Goal: Task Accomplishment & Management: Use online tool/utility

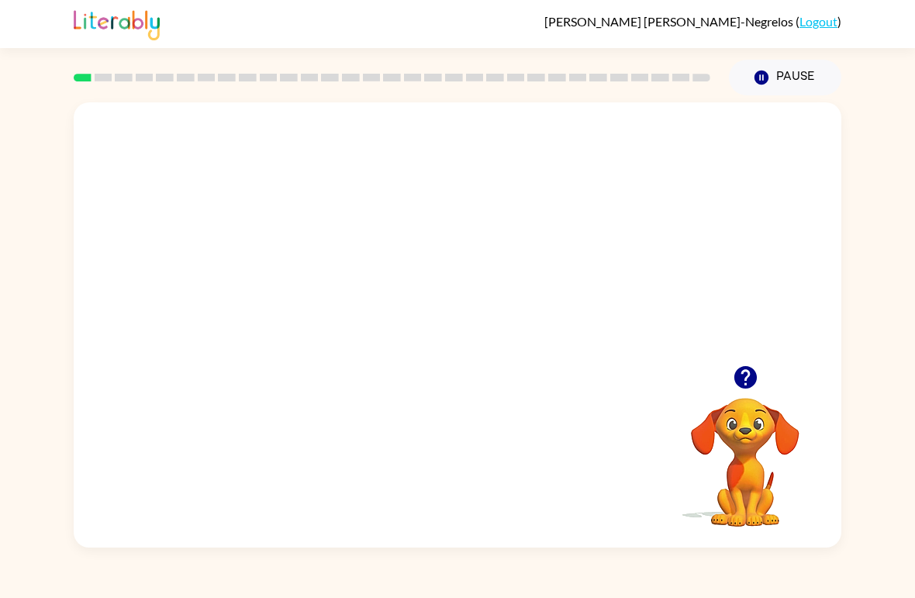
click at [716, 393] on div at bounding box center [745, 377] width 155 height 40
click at [751, 451] on video "Your browser must support playing .mp4 files to use Literably. Please try using…" at bounding box center [745, 451] width 155 height 155
click at [638, 213] on video "Your browser must support playing .mp4 files to use Literably. Please try using…" at bounding box center [458, 233] width 768 height 263
click at [301, 278] on video "Your browser must support playing .mp4 files to use Literably. Please try using…" at bounding box center [458, 233] width 768 height 263
click at [720, 378] on div at bounding box center [745, 377] width 155 height 40
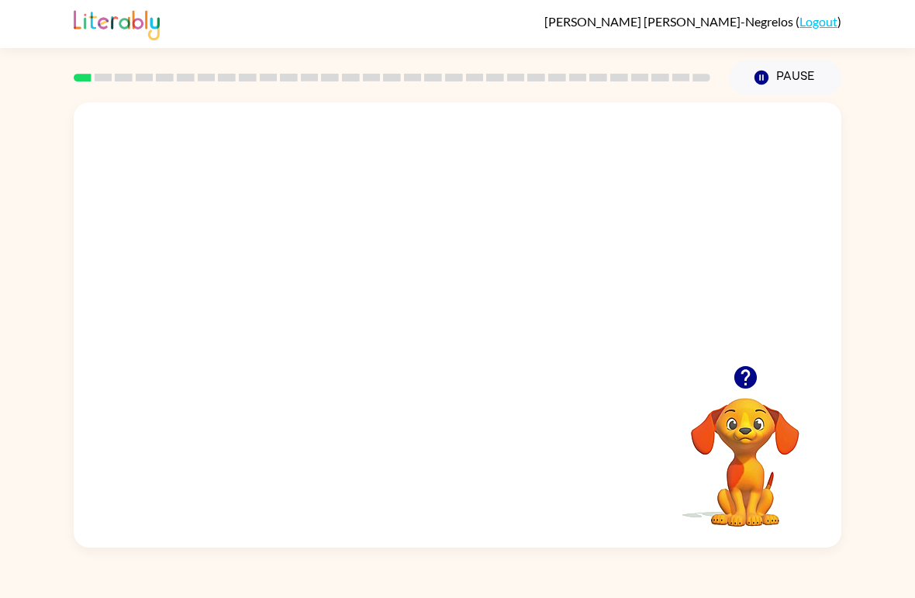
click at [719, 378] on div at bounding box center [745, 377] width 155 height 40
click at [768, 337] on video "Your browser must support playing .mp4 files to use Literably. Please try using…" at bounding box center [458, 233] width 768 height 263
click at [758, 393] on button "button" at bounding box center [746, 377] width 40 height 40
click at [770, 374] on video "Your browser must support playing .mp4 files to use Literably. Please try using…" at bounding box center [745, 451] width 155 height 155
click at [751, 392] on video "Your browser must support playing .mp4 files to use Literably. Please try using…" at bounding box center [745, 451] width 155 height 155
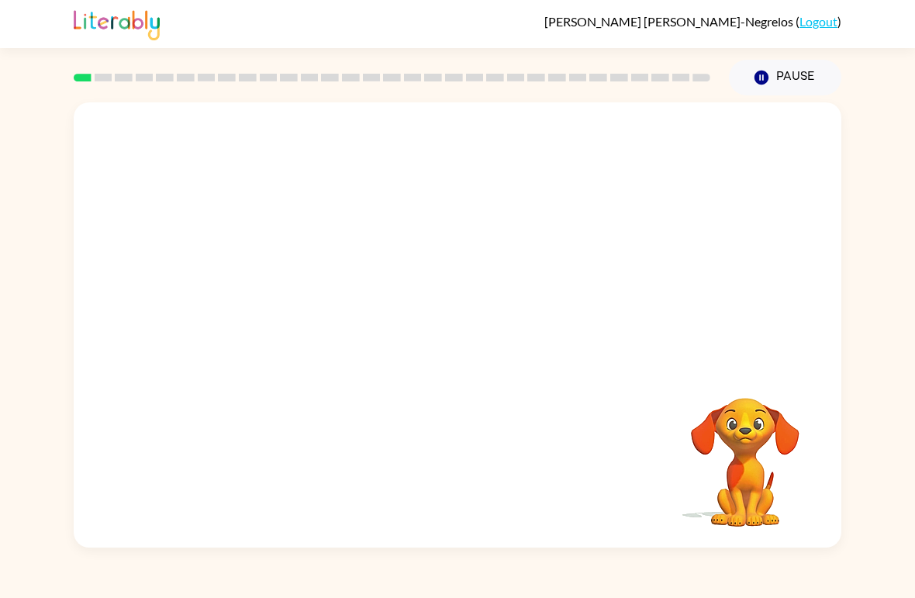
click at [758, 382] on video "Your browser must support playing .mp4 files to use Literably. Please try using…" at bounding box center [745, 451] width 155 height 155
click at [780, 457] on video "Your browser must support playing .mp4 files to use Literably. Please try using…" at bounding box center [745, 451] width 155 height 155
click at [764, 376] on button "button" at bounding box center [746, 377] width 40 height 40
click at [764, 430] on video "Your browser must support playing .mp4 files to use Literably. Please try using…" at bounding box center [745, 451] width 155 height 155
click at [749, 468] on video "Your browser must support playing .mp4 files to use Literably. Please try using…" at bounding box center [745, 451] width 155 height 155
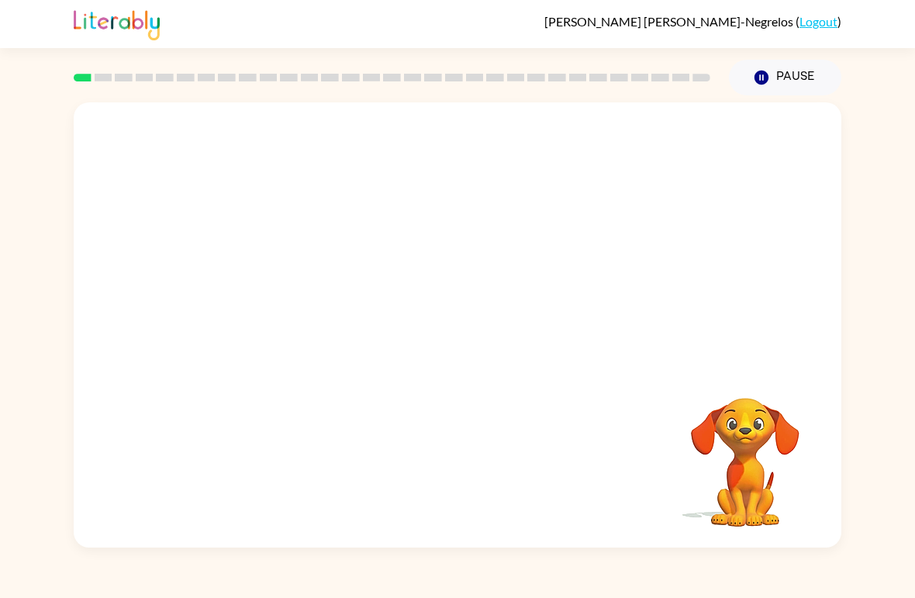
click at [743, 416] on video "Your browser must support playing .mp4 files to use Literably. Please try using…" at bounding box center [745, 451] width 155 height 155
click at [761, 395] on video "Your browser must support playing .mp4 files to use Literably. Please try using…" at bounding box center [745, 451] width 155 height 155
click at [757, 416] on video "Your browser must support playing .mp4 files to use Literably. Please try using…" at bounding box center [745, 451] width 155 height 155
click at [753, 443] on video "Your browser must support playing .mp4 files to use Literably. Please try using…" at bounding box center [745, 451] width 155 height 155
click at [753, 442] on video "Your browser must support playing .mp4 files to use Literably. Please try using…" at bounding box center [745, 451] width 155 height 155
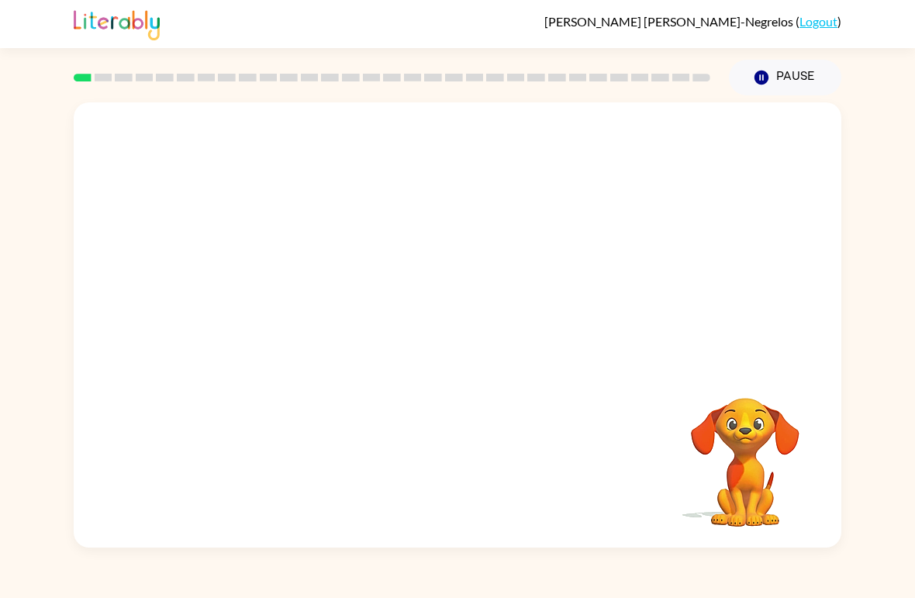
click at [755, 463] on video "Your browser must support playing .mp4 files to use Literably. Please try using…" at bounding box center [745, 451] width 155 height 155
click at [754, 463] on video "Your browser must support playing .mp4 files to use Literably. Please try using…" at bounding box center [745, 451] width 155 height 155
click at [752, 460] on video "Your browser must support playing .mp4 files to use Literably. Please try using…" at bounding box center [745, 451] width 155 height 155
click at [431, 414] on div "Your browser must support playing .mp4 files to use Literably. Please try using…" at bounding box center [458, 324] width 768 height 445
click at [695, 361] on div at bounding box center [458, 233] width 768 height 263
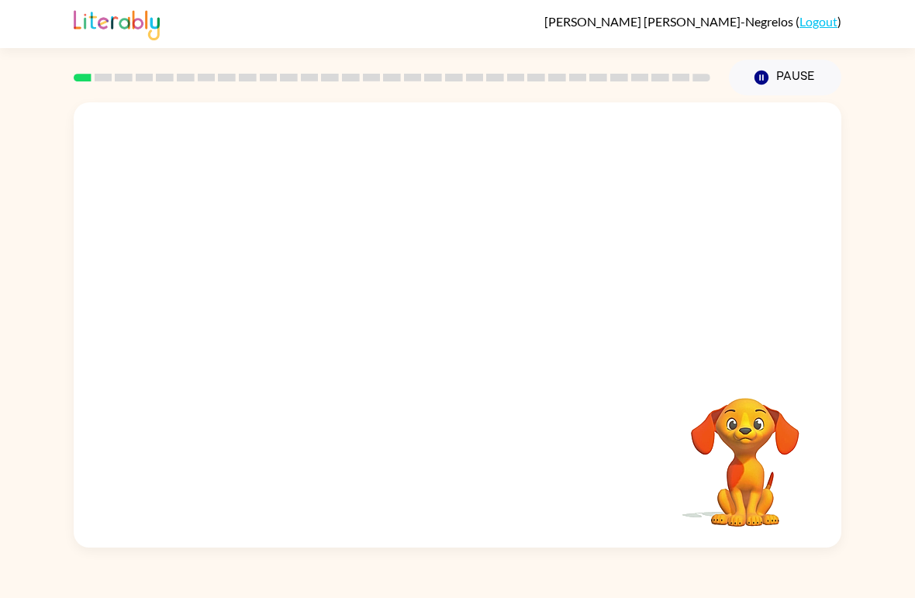
click at [732, 494] on video "Your browser must support playing .mp4 files to use Literably. Please try using…" at bounding box center [745, 451] width 155 height 155
click at [779, 94] on button "Pause Pause" at bounding box center [785, 78] width 112 height 36
click at [809, 79] on button "Pause Pause" at bounding box center [785, 78] width 112 height 36
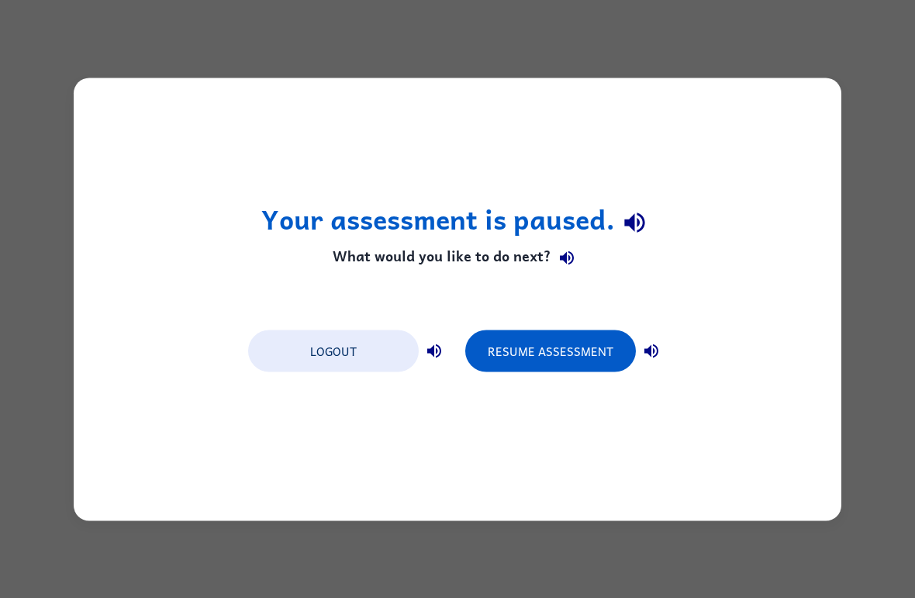
click at [598, 354] on button "Resume Assessment" at bounding box center [550, 351] width 171 height 42
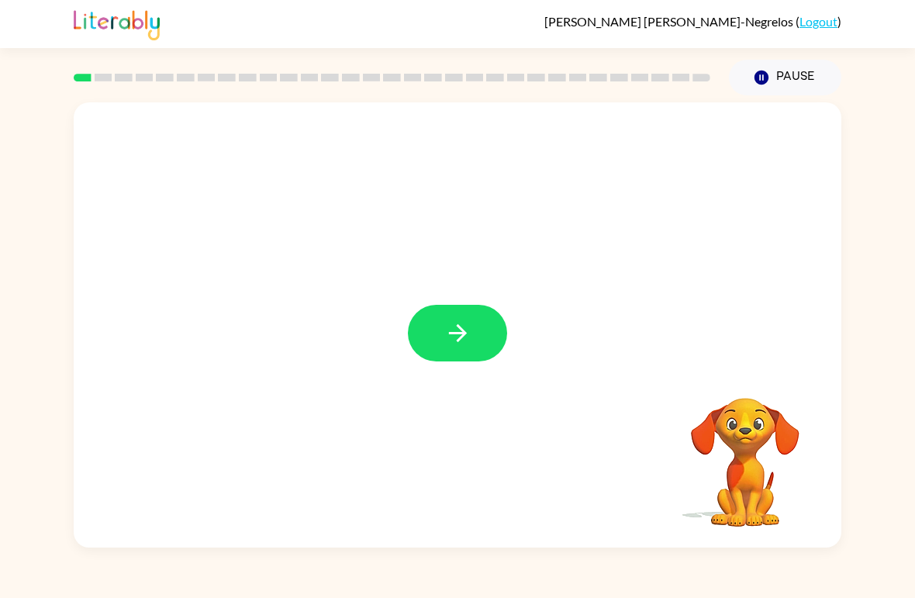
click at [463, 337] on icon "button" at bounding box center [457, 333] width 18 height 18
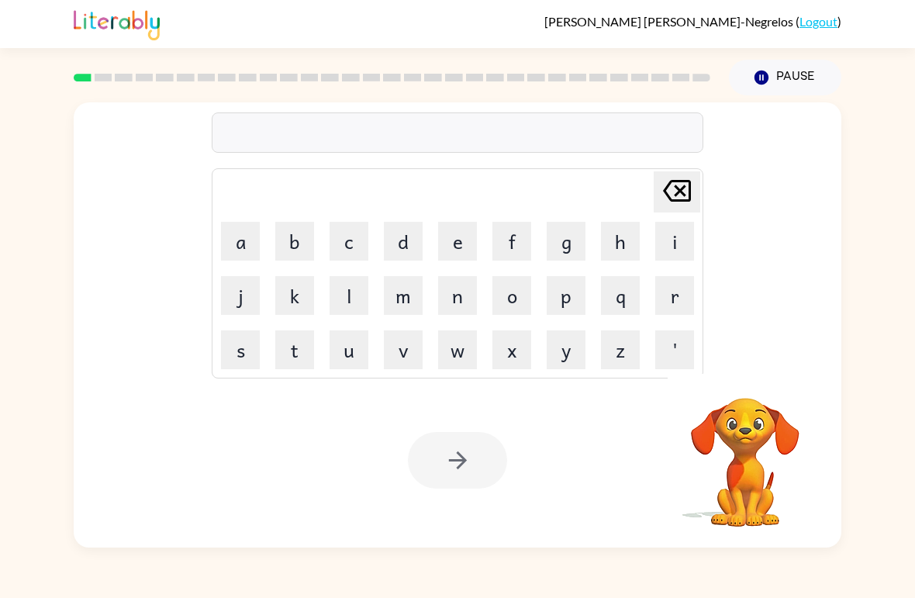
click at [295, 243] on button "b" at bounding box center [294, 241] width 39 height 39
click at [519, 285] on button "o" at bounding box center [511, 295] width 39 height 39
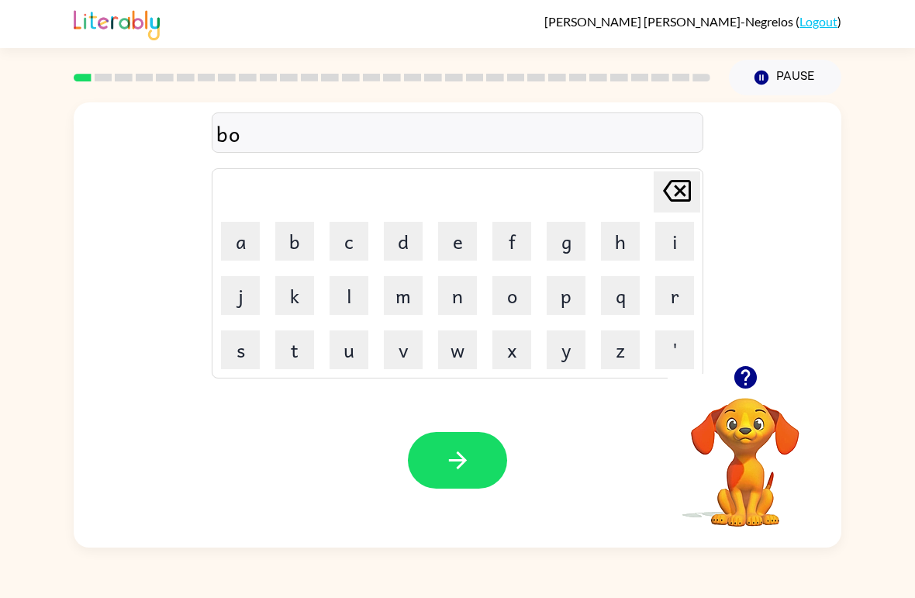
click at [663, 292] on button "r" at bounding box center [674, 295] width 39 height 39
click at [412, 238] on button "d" at bounding box center [403, 241] width 39 height 39
click at [461, 241] on button "e" at bounding box center [457, 241] width 39 height 39
click at [684, 288] on button "r" at bounding box center [674, 295] width 39 height 39
click at [472, 467] on button "button" at bounding box center [457, 460] width 99 height 57
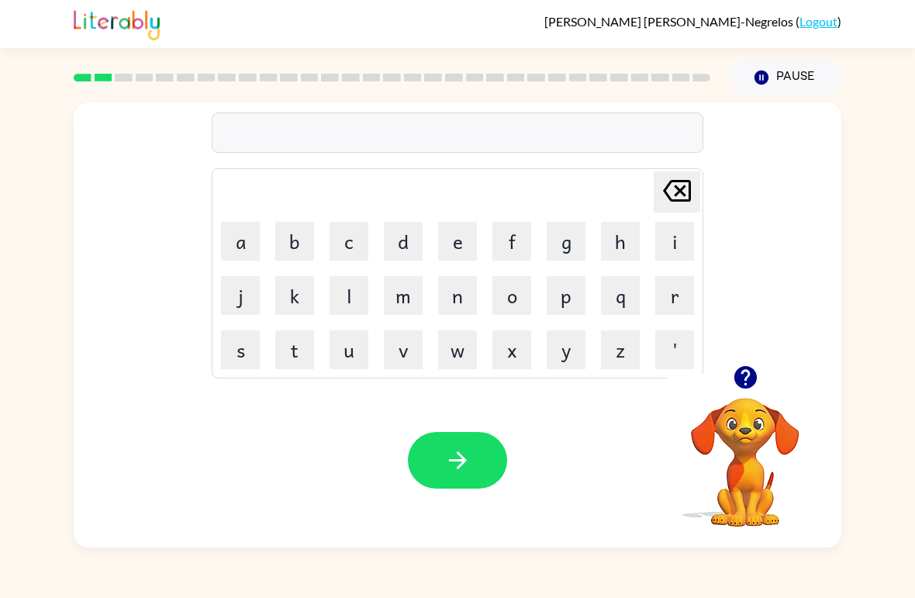
click at [685, 295] on button "r" at bounding box center [674, 295] width 39 height 39
click at [520, 295] on button "o" at bounding box center [511, 295] width 39 height 39
click at [345, 347] on button "u" at bounding box center [349, 349] width 39 height 39
click at [463, 305] on button "n" at bounding box center [457, 295] width 39 height 39
click at [405, 236] on button "d" at bounding box center [403, 241] width 39 height 39
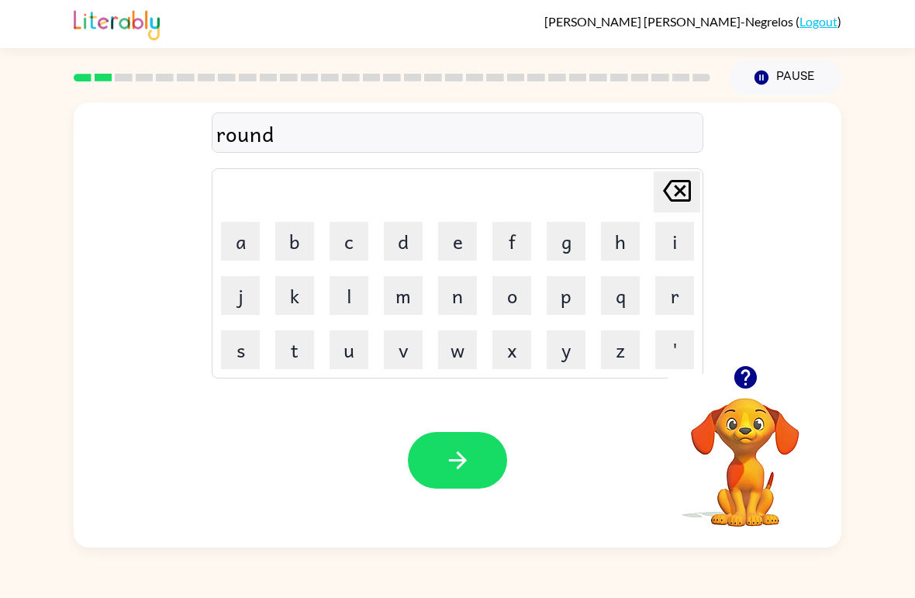
click at [461, 453] on icon "button" at bounding box center [457, 460] width 27 height 27
click at [752, 438] on video "Your browser must support playing .mp4 files to use Literably. Please try using…" at bounding box center [745, 451] width 155 height 155
click at [759, 405] on video "Your browser must support playing .mp4 files to use Literably. Please try using…" at bounding box center [745, 451] width 155 height 155
click at [752, 439] on video "Your browser must support playing .mp4 files to use Literably. Please try using…" at bounding box center [745, 451] width 155 height 155
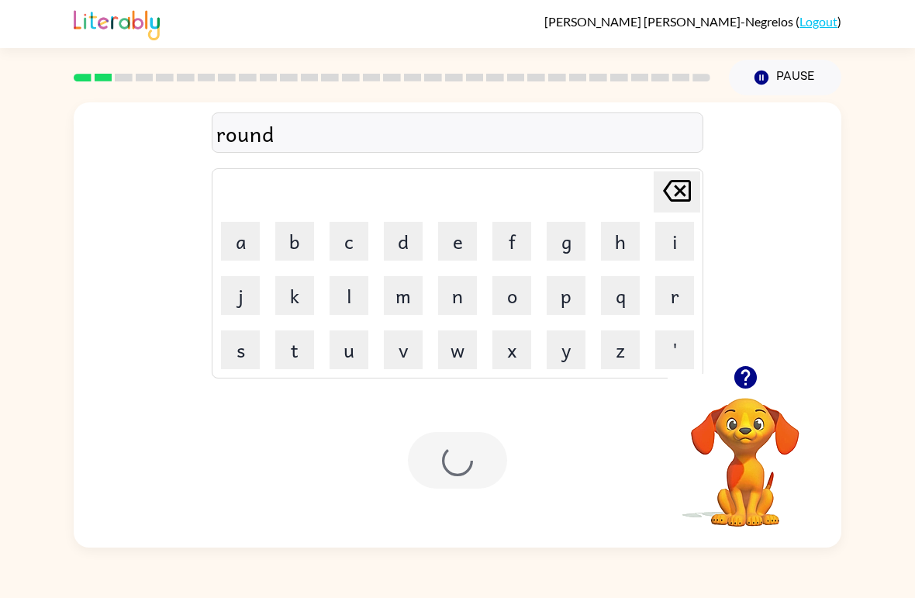
click at [751, 438] on video "Your browser must support playing .mp4 files to use Literably. Please try using…" at bounding box center [745, 451] width 155 height 155
click at [758, 434] on video "Your browser must support playing .mp4 files to use Literably. Please try using…" at bounding box center [745, 451] width 155 height 155
click at [751, 434] on video "Your browser must support playing .mp4 files to use Literably. Please try using…" at bounding box center [745, 451] width 155 height 155
click at [764, 432] on video "Your browser must support playing .mp4 files to use Literably. Please try using…" at bounding box center [745, 451] width 155 height 155
click at [756, 437] on video "Your browser must support playing .mp4 files to use Literably. Please try using…" at bounding box center [745, 451] width 155 height 155
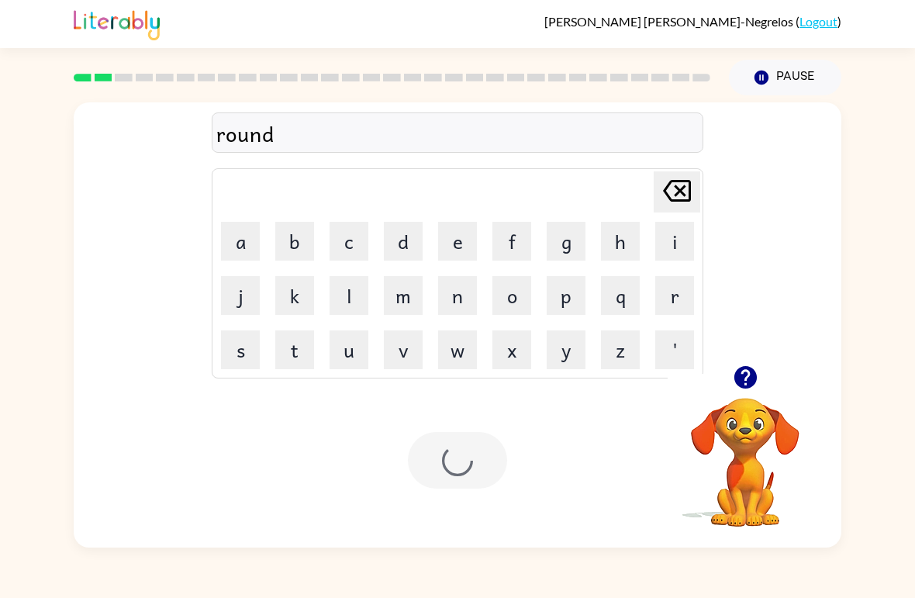
click at [756, 437] on video "Your browser must support playing .mp4 files to use Literably. Please try using…" at bounding box center [745, 451] width 155 height 155
click at [733, 450] on video "Your browser must support playing .mp4 files to use Literably. Please try using…" at bounding box center [745, 451] width 155 height 155
click at [758, 471] on video "Your browser must support playing .mp4 files to use Literably. Please try using…" at bounding box center [745, 451] width 155 height 155
click at [396, 307] on button "m" at bounding box center [403, 295] width 39 height 39
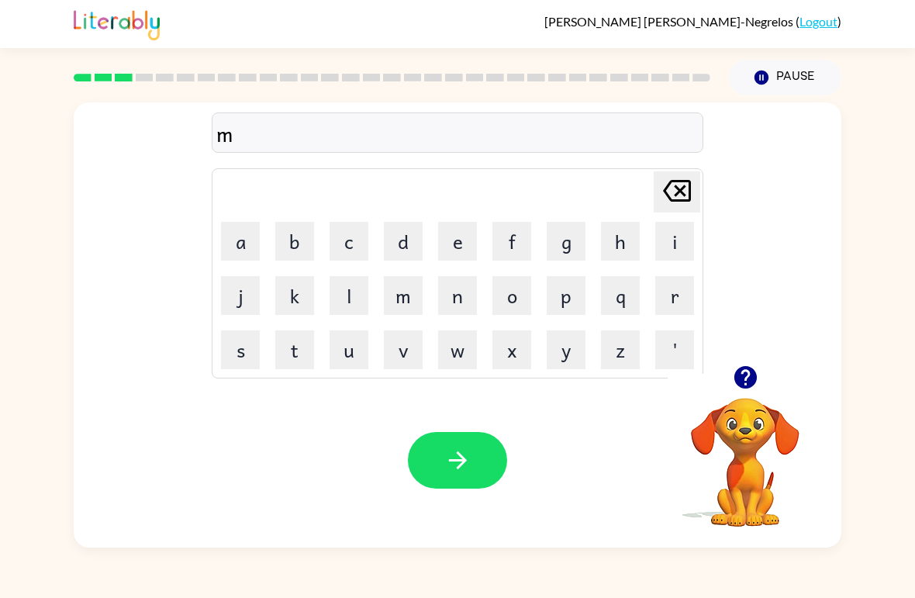
click at [242, 245] on button "a" at bounding box center [240, 241] width 39 height 39
click at [241, 343] on button "s" at bounding box center [240, 349] width 39 height 39
click at [620, 240] on button "h" at bounding box center [620, 241] width 39 height 39
click at [684, 233] on button "i" at bounding box center [674, 241] width 39 height 39
click at [455, 288] on button "n" at bounding box center [457, 295] width 39 height 39
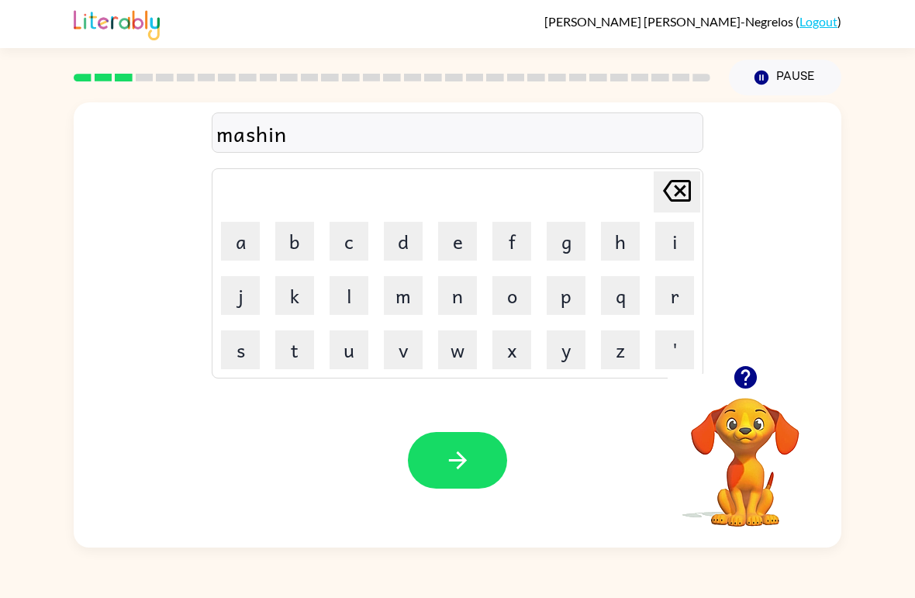
click at [478, 464] on button "button" at bounding box center [457, 460] width 99 height 57
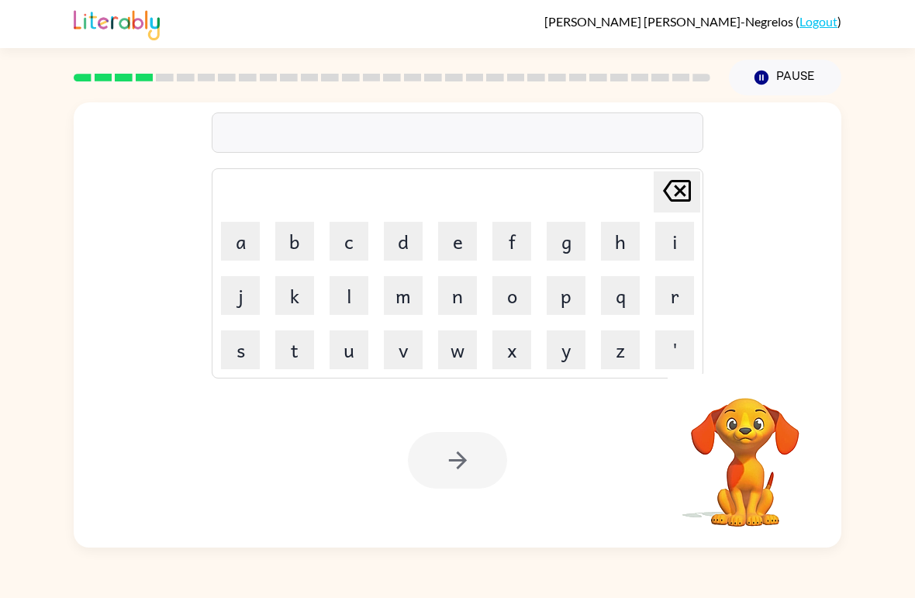
click at [295, 347] on button "t" at bounding box center [294, 349] width 39 height 39
click at [678, 302] on button "r" at bounding box center [674, 295] width 39 height 39
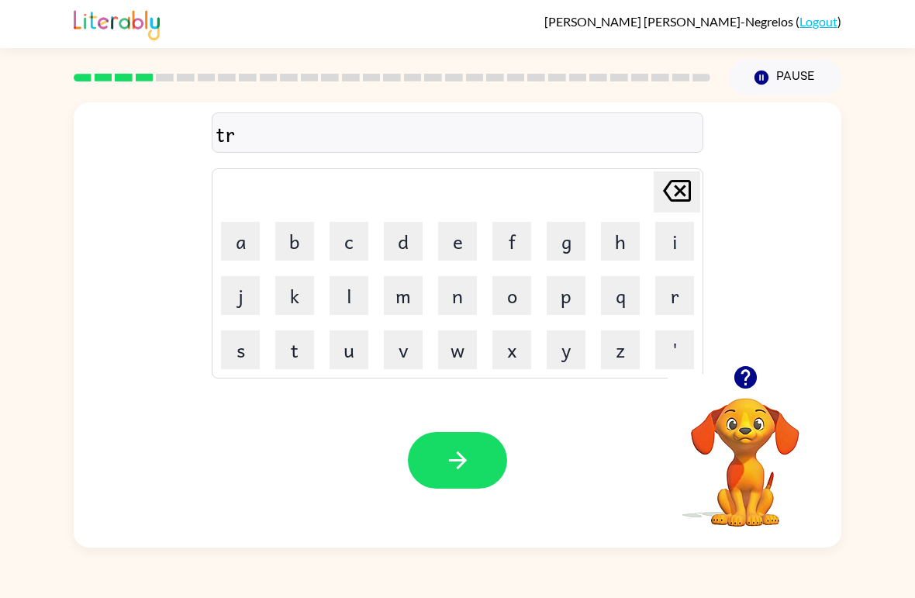
click at [239, 357] on button "s" at bounding box center [240, 349] width 39 height 39
click at [691, 184] on icon at bounding box center [677, 191] width 28 height 22
click at [216, 233] on td "a" at bounding box center [240, 241] width 53 height 53
click at [247, 234] on button "a" at bounding box center [240, 241] width 39 height 39
click at [454, 295] on button "n" at bounding box center [457, 295] width 39 height 39
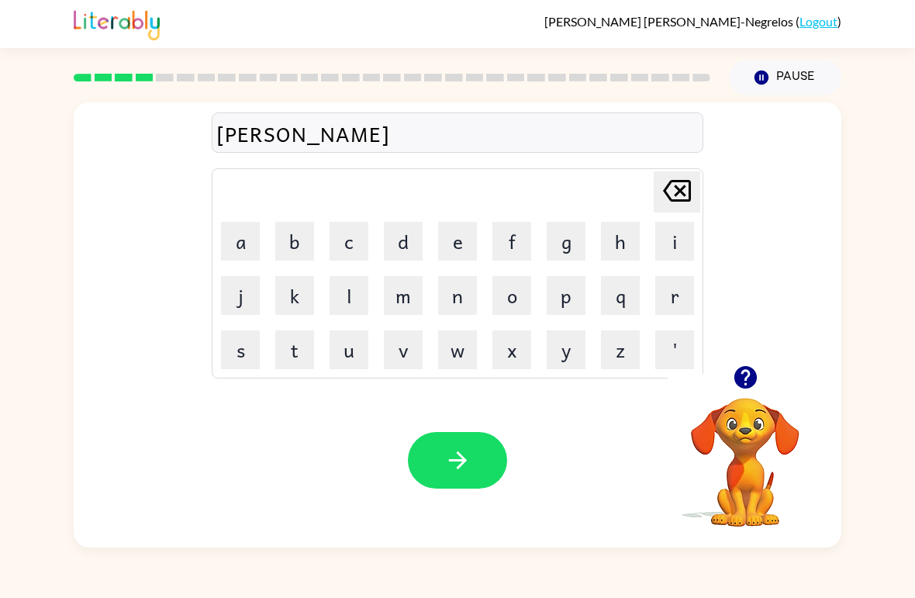
click at [676, 235] on button "i" at bounding box center [674, 241] width 39 height 39
click at [681, 188] on icon "[PERSON_NAME] last character input" at bounding box center [676, 190] width 37 height 37
click at [681, 187] on icon "[PERSON_NAME] last character input" at bounding box center [676, 190] width 37 height 37
click at [672, 196] on icon "[PERSON_NAME] last character input" at bounding box center [676, 190] width 37 height 37
click at [675, 233] on button "i" at bounding box center [674, 241] width 39 height 39
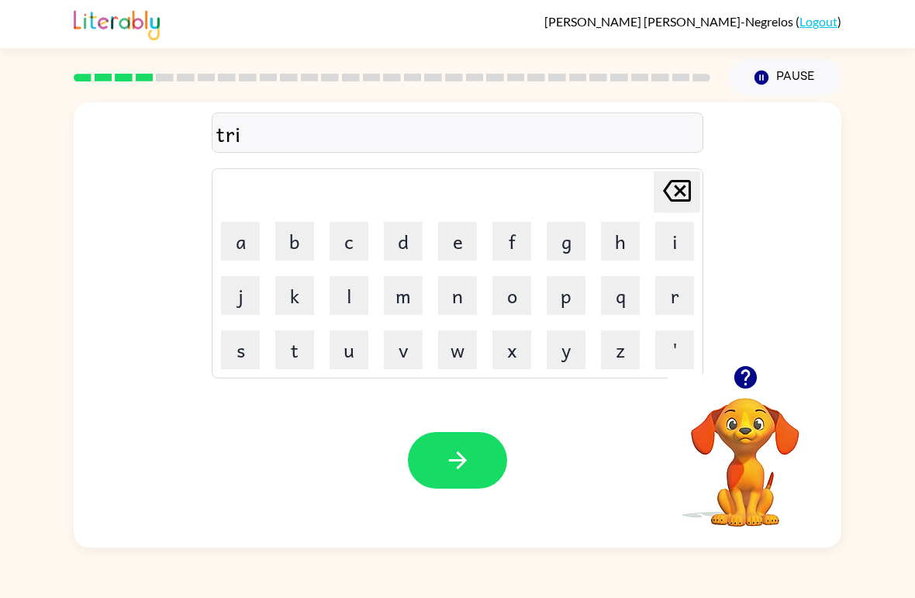
click at [242, 236] on button "a" at bounding box center [240, 241] width 39 height 39
click at [464, 286] on button "n" at bounding box center [457, 295] width 39 height 39
click at [479, 471] on button "button" at bounding box center [457, 460] width 99 height 57
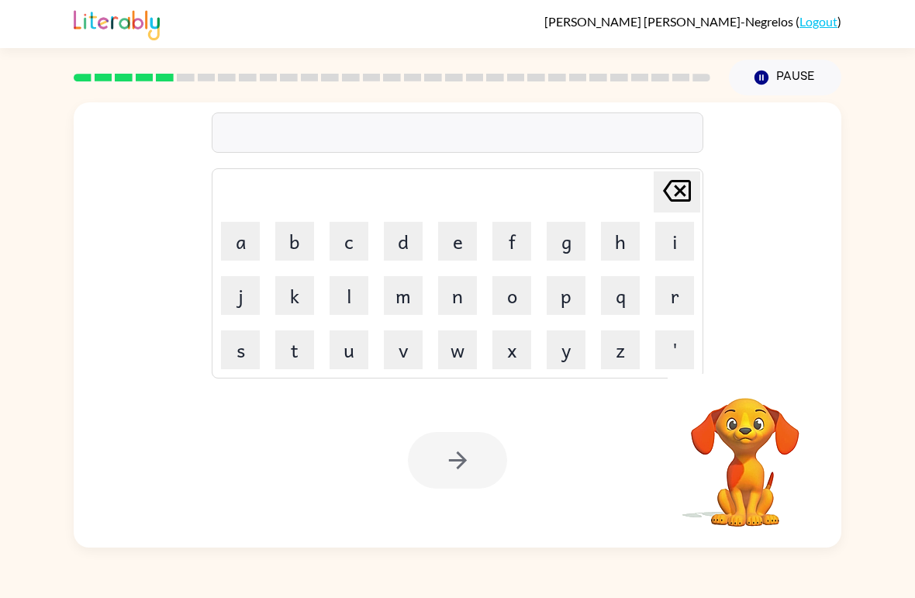
click at [390, 250] on button "d" at bounding box center [403, 241] width 39 height 39
click at [450, 250] on button "e" at bounding box center [457, 241] width 39 height 39
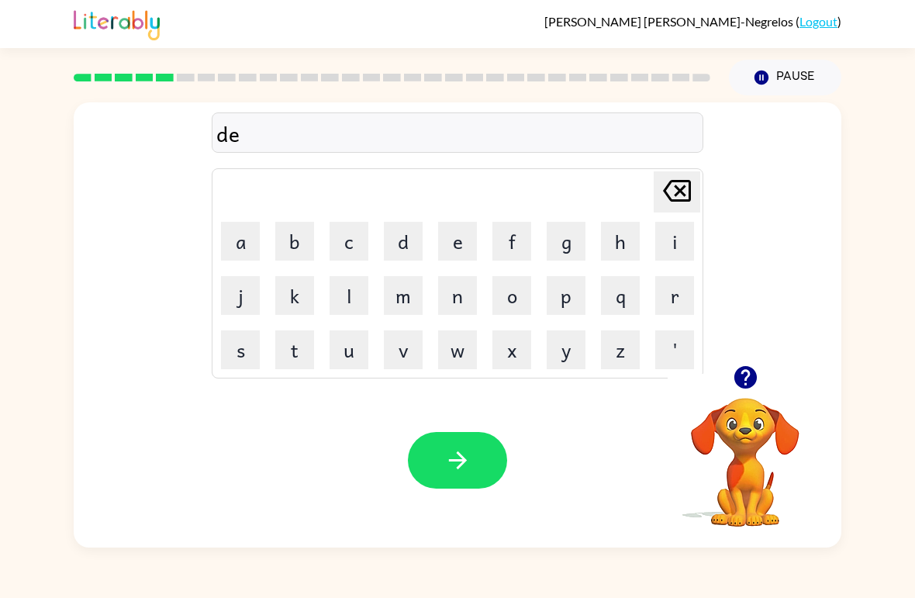
click at [520, 257] on button "f" at bounding box center [511, 241] width 39 height 39
click at [453, 239] on button "e" at bounding box center [457, 241] width 39 height 39
click at [468, 298] on button "n" at bounding box center [457, 295] width 39 height 39
click at [240, 345] on button "s" at bounding box center [240, 349] width 39 height 39
click at [675, 247] on button "i" at bounding box center [674, 241] width 39 height 39
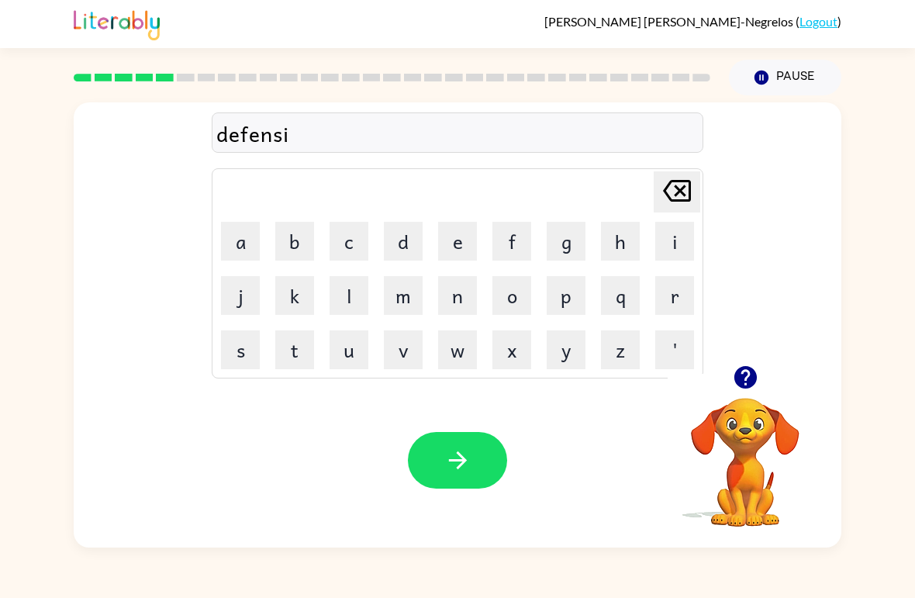
click at [415, 340] on button "v" at bounding box center [403, 349] width 39 height 39
click at [464, 463] on icon "button" at bounding box center [457, 460] width 18 height 18
click at [746, 447] on video "Your browser must support playing .mp4 files to use Literably. Please try using…" at bounding box center [745, 451] width 155 height 155
click at [752, 439] on video "Your browser must support playing .mp4 files to use Literably. Please try using…" at bounding box center [745, 451] width 155 height 155
click at [756, 419] on video "Your browser must support playing .mp4 files to use Literably. Please try using…" at bounding box center [745, 451] width 155 height 155
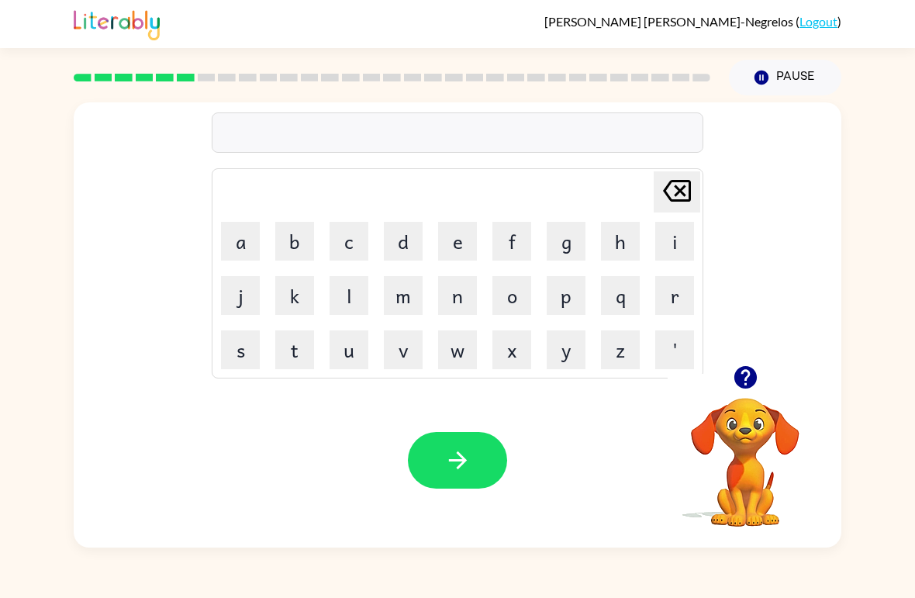
click at [751, 385] on icon "button" at bounding box center [744, 377] width 22 height 22
click at [753, 381] on video "Your browser must support playing .mp4 files to use Literably. Please try using…" at bounding box center [745, 451] width 155 height 155
click at [752, 381] on video "Your browser must support playing .mp4 files to use Literably. Please try using…" at bounding box center [745, 451] width 155 height 155
click at [394, 350] on button "v" at bounding box center [403, 349] width 39 height 39
click at [231, 233] on button "a" at bounding box center [240, 241] width 39 height 39
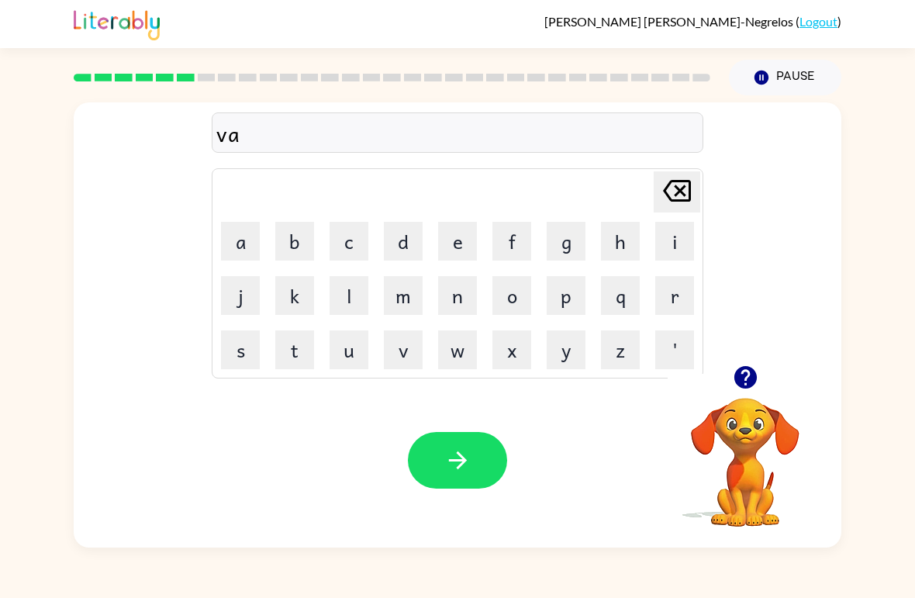
click at [341, 240] on button "c" at bounding box center [349, 241] width 39 height 39
click at [226, 233] on button "a" at bounding box center [240, 241] width 39 height 39
click at [294, 360] on button "t" at bounding box center [294, 349] width 39 height 39
click at [675, 247] on button "i" at bounding box center [674, 241] width 39 height 39
click at [527, 310] on button "o" at bounding box center [511, 295] width 39 height 39
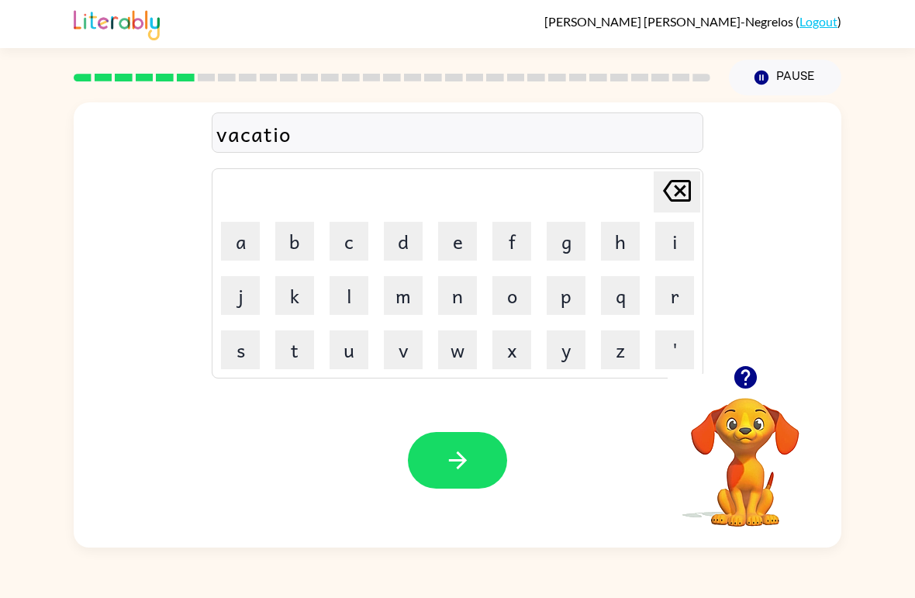
click at [464, 302] on button "n" at bounding box center [457, 295] width 39 height 39
click at [457, 457] on icon "button" at bounding box center [457, 460] width 27 height 27
click at [744, 397] on button "button" at bounding box center [746, 377] width 40 height 40
click at [746, 399] on video "Your browser must support playing .mp4 files to use Literably. Please try using…" at bounding box center [745, 451] width 155 height 155
click at [582, 306] on button "p" at bounding box center [566, 295] width 39 height 39
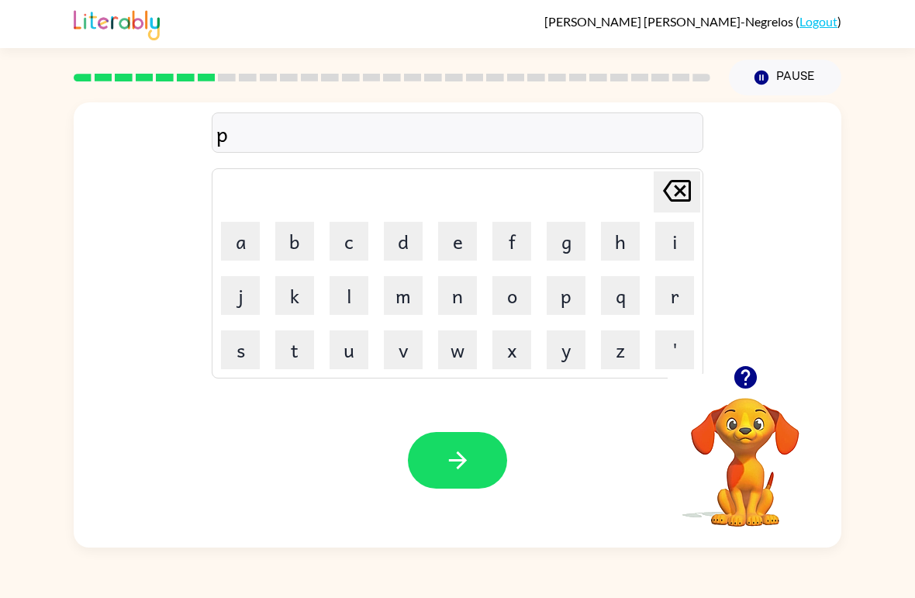
click at [351, 352] on button "u" at bounding box center [349, 349] width 39 height 39
click at [408, 233] on button "d" at bounding box center [403, 241] width 39 height 39
click at [354, 314] on button "l" at bounding box center [349, 295] width 39 height 39
click at [440, 233] on button "e" at bounding box center [457, 241] width 39 height 39
click at [474, 469] on button "button" at bounding box center [457, 460] width 99 height 57
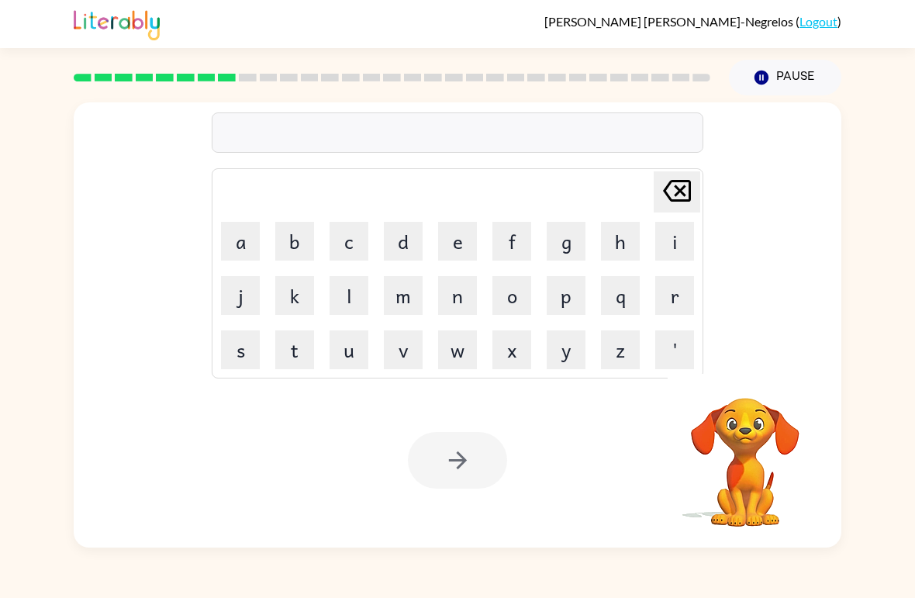
click at [392, 281] on button "m" at bounding box center [403, 295] width 39 height 39
click at [683, 244] on button "i" at bounding box center [674, 241] width 39 height 39
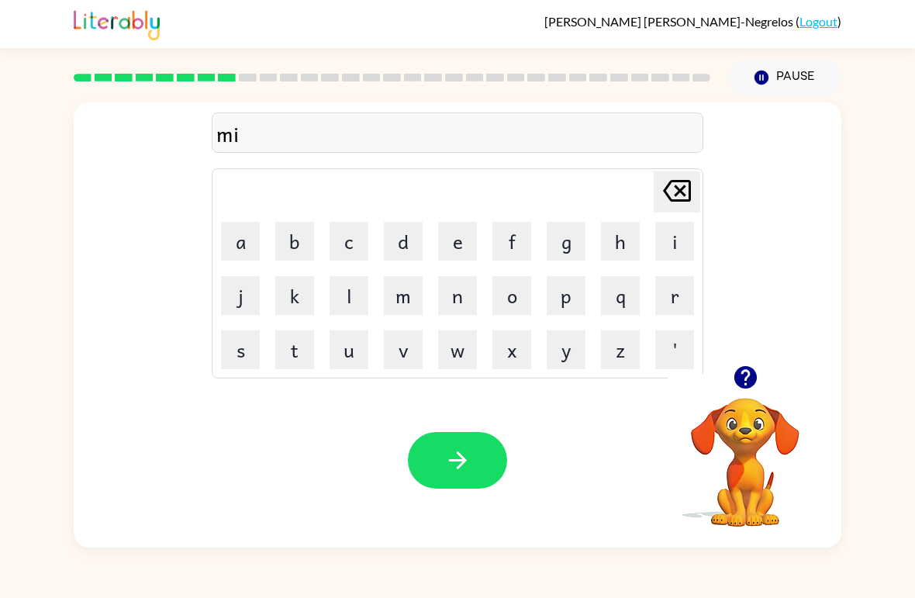
click at [685, 312] on button "r" at bounding box center [674, 295] width 39 height 39
click at [245, 219] on td "a" at bounding box center [240, 241] width 53 height 53
click at [238, 223] on button "a" at bounding box center [240, 241] width 39 height 39
click at [343, 236] on button "c" at bounding box center [349, 241] width 39 height 39
click at [517, 284] on button "o" at bounding box center [511, 295] width 39 height 39
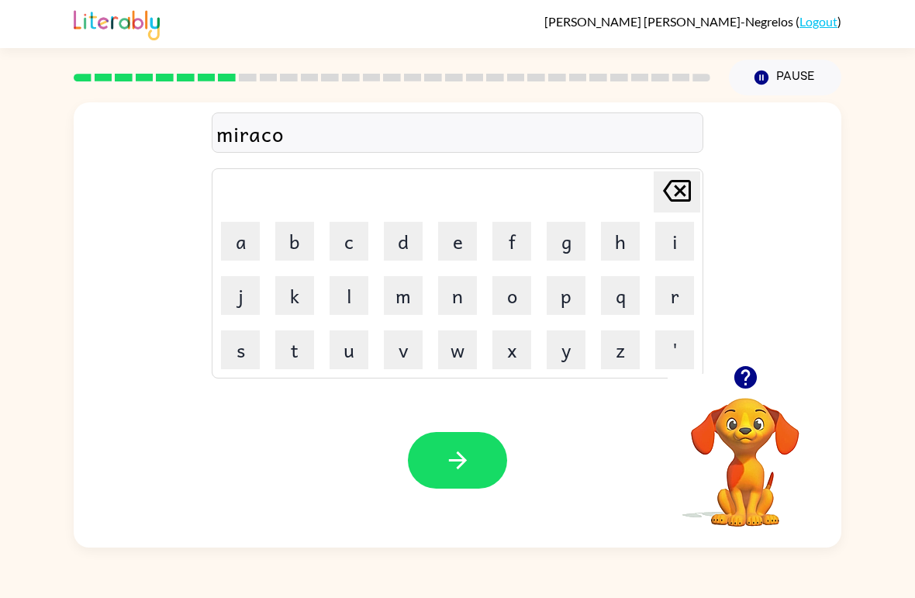
click at [357, 292] on button "l" at bounding box center [349, 295] width 39 height 39
click at [488, 472] on button "button" at bounding box center [457, 460] width 99 height 57
click at [414, 297] on button "m" at bounding box center [403, 295] width 39 height 39
click at [670, 254] on button "i" at bounding box center [674, 241] width 39 height 39
click at [401, 239] on button "d" at bounding box center [403, 241] width 39 height 39
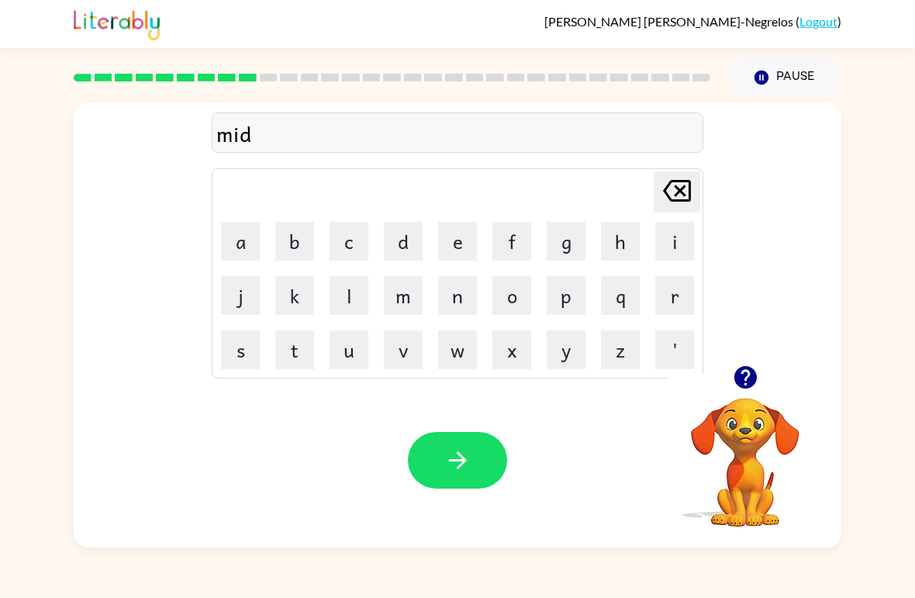
click at [396, 285] on button "m" at bounding box center [403, 295] width 39 height 39
click at [528, 290] on button "o" at bounding box center [511, 295] width 39 height 39
click at [674, 292] on button "r" at bounding box center [674, 295] width 39 height 39
click at [457, 305] on button "n" at bounding box center [457, 295] width 39 height 39
click at [666, 240] on button "i" at bounding box center [674, 241] width 39 height 39
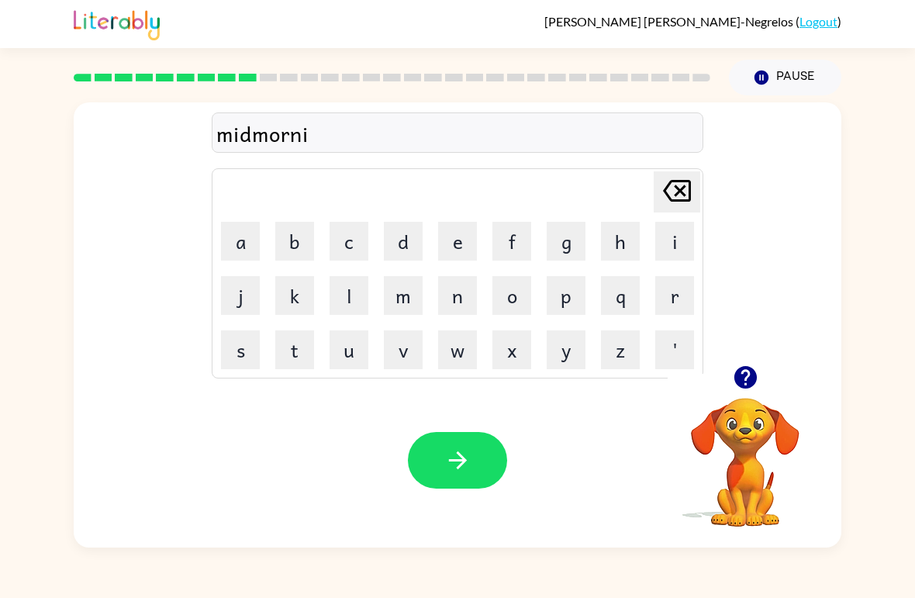
click at [468, 293] on button "n" at bounding box center [457, 295] width 39 height 39
click at [559, 246] on button "g" at bounding box center [566, 241] width 39 height 39
click at [430, 481] on button "button" at bounding box center [457, 460] width 99 height 57
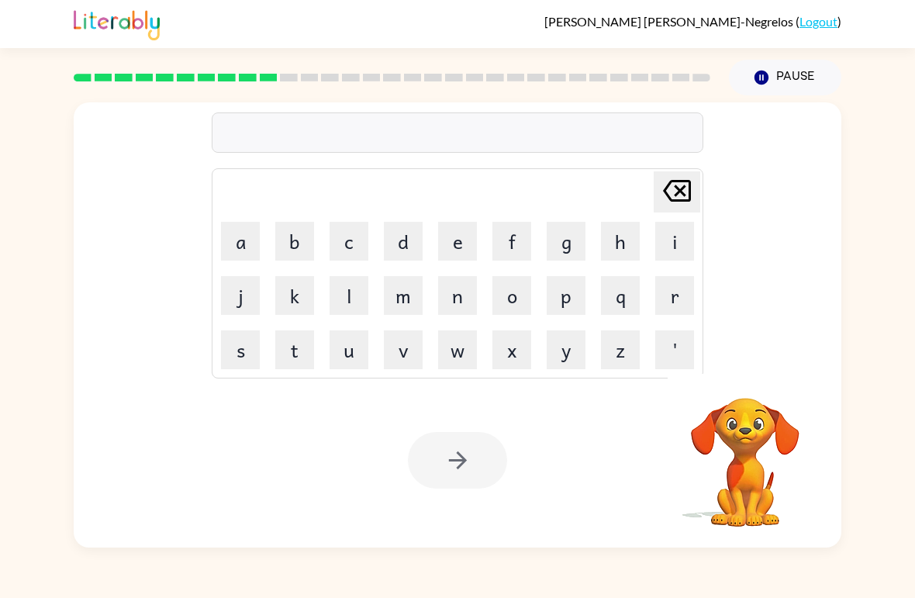
click at [391, 245] on button "d" at bounding box center [403, 241] width 39 height 39
click at [671, 243] on button "i" at bounding box center [674, 241] width 39 height 39
click at [230, 356] on button "s" at bounding box center [240, 349] width 39 height 39
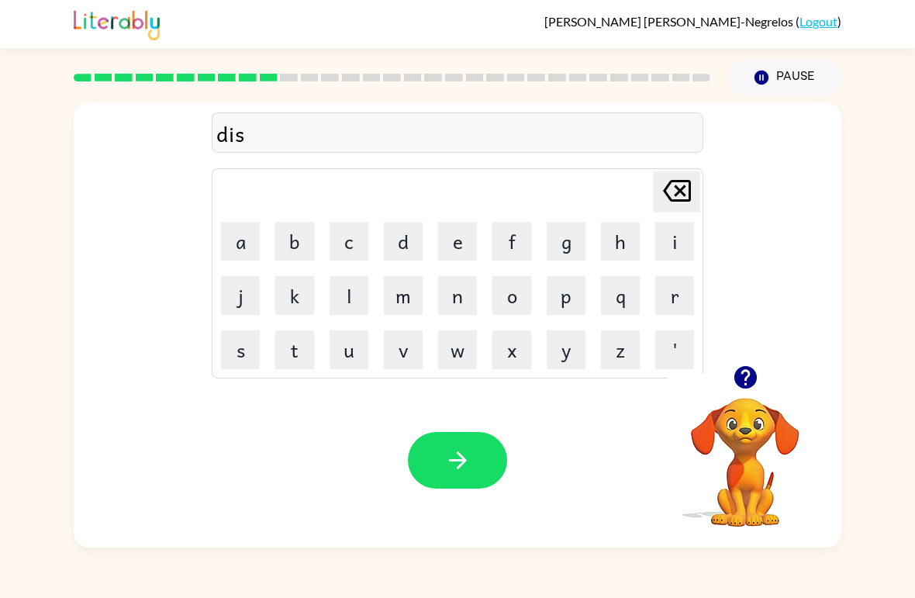
click at [292, 348] on button "t" at bounding box center [294, 349] width 39 height 39
click at [678, 296] on button "r" at bounding box center [674, 295] width 39 height 39
click at [340, 344] on button "u" at bounding box center [349, 349] width 39 height 39
click at [230, 343] on button "s" at bounding box center [240, 349] width 39 height 39
click at [312, 340] on button "t" at bounding box center [294, 349] width 39 height 39
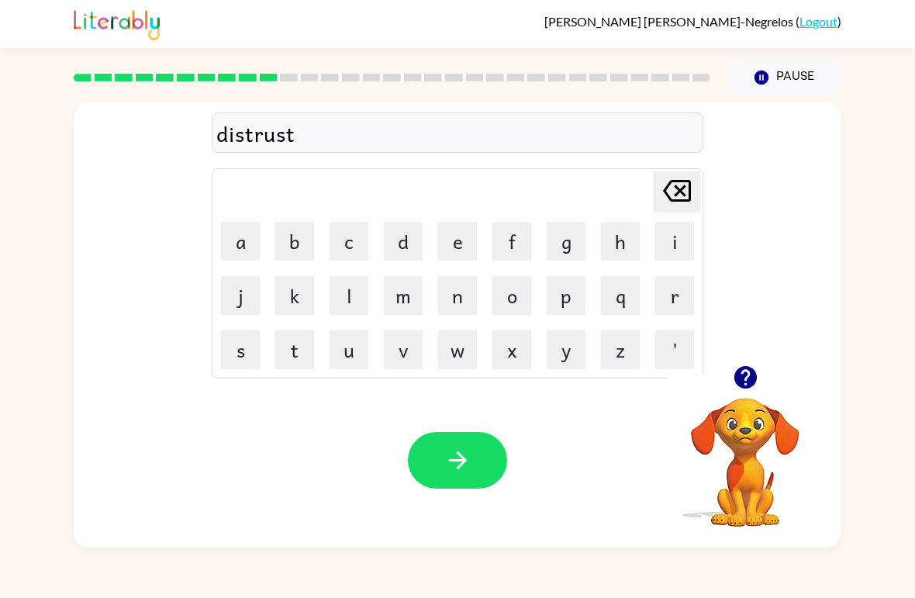
click at [473, 458] on button "button" at bounding box center [457, 460] width 99 height 57
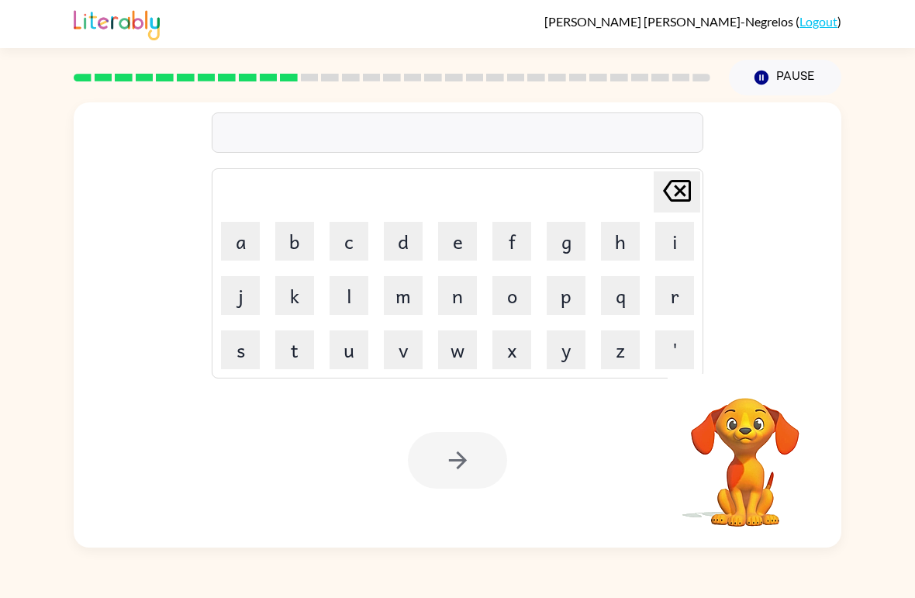
click at [664, 287] on button "r" at bounding box center [674, 295] width 39 height 39
click at [519, 290] on button "o" at bounding box center [511, 295] width 39 height 39
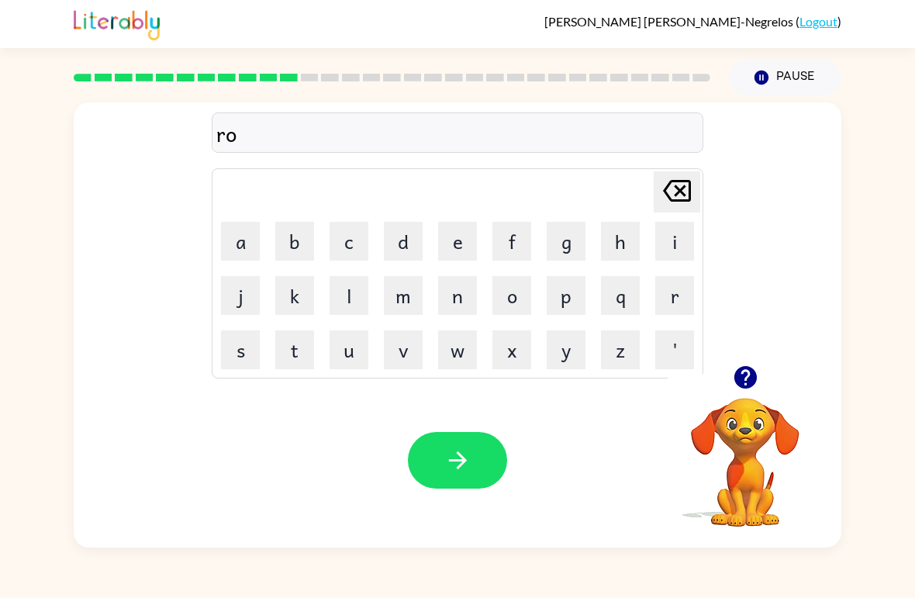
click at [345, 362] on button "u" at bounding box center [349, 349] width 39 height 39
click at [401, 240] on button "d" at bounding box center [403, 241] width 39 height 39
click at [486, 455] on button "button" at bounding box center [457, 460] width 99 height 57
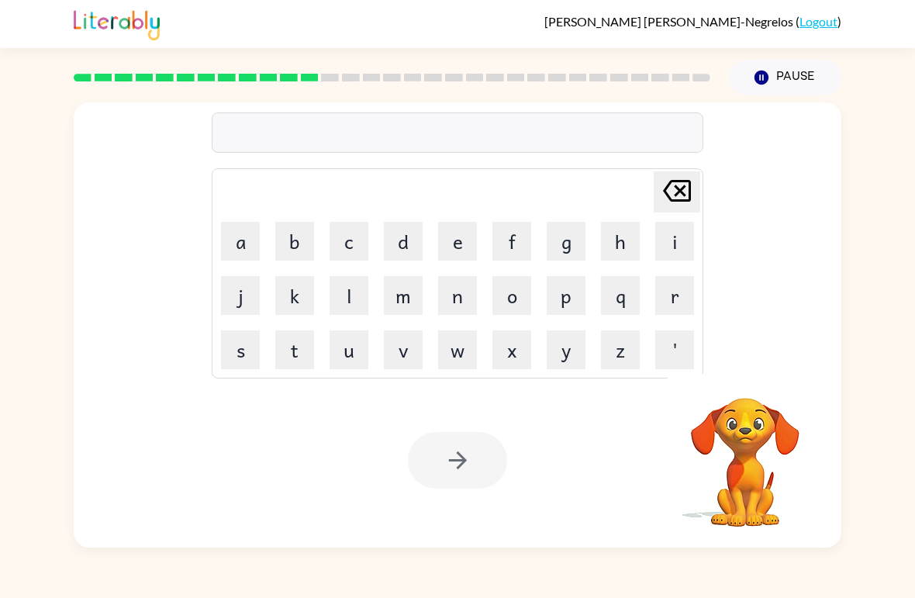
click at [347, 341] on button "u" at bounding box center [349, 349] width 39 height 39
click at [570, 298] on button "p" at bounding box center [566, 295] width 39 height 39
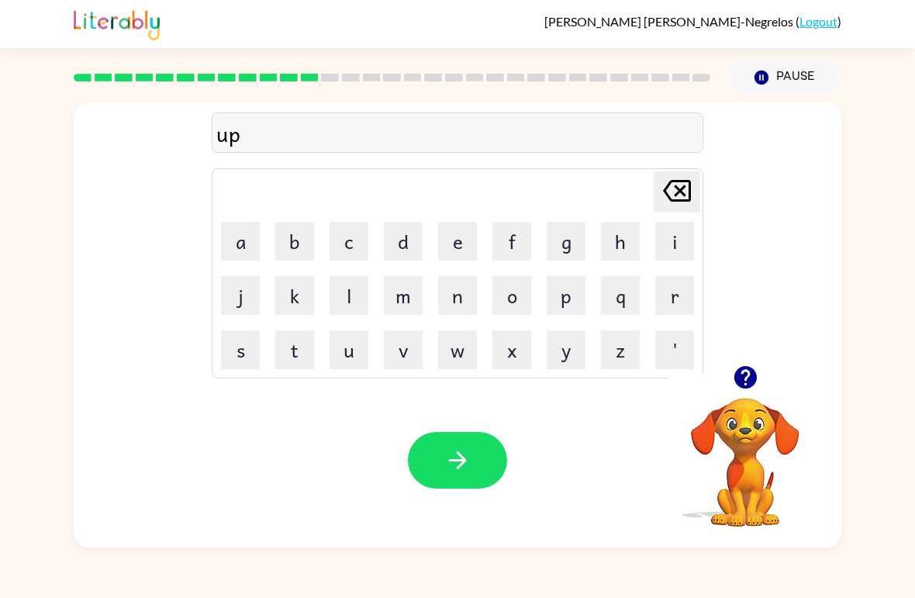
click at [574, 240] on button "g" at bounding box center [566, 241] width 39 height 39
click at [673, 291] on button "r" at bounding box center [674, 295] width 39 height 39
click at [247, 238] on button "a" at bounding box center [240, 241] width 39 height 39
click at [414, 238] on button "d" at bounding box center [403, 241] width 39 height 39
click at [477, 474] on button "button" at bounding box center [457, 460] width 99 height 57
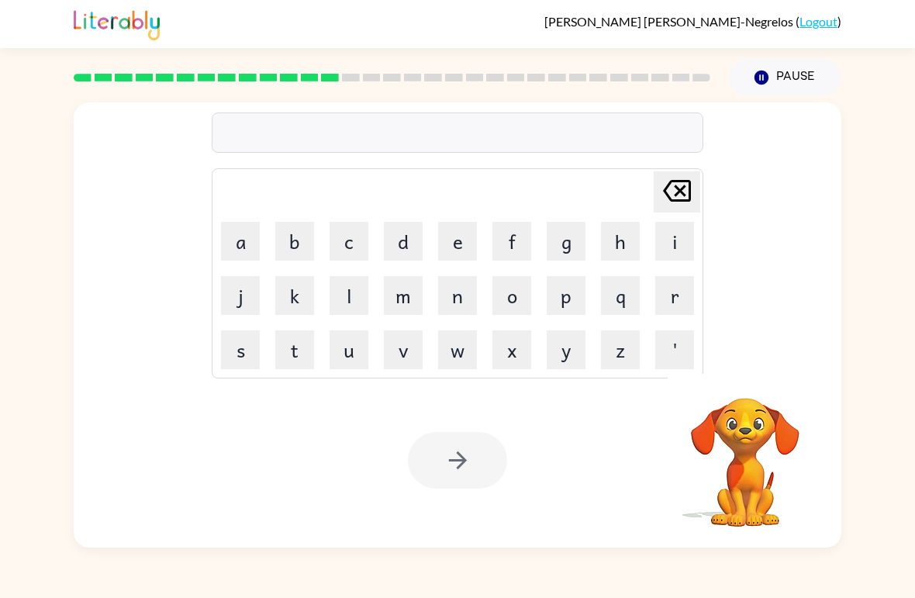
click at [388, 281] on button "m" at bounding box center [403, 295] width 39 height 39
click at [236, 236] on button "a" at bounding box center [240, 241] width 39 height 39
click at [394, 244] on button "d" at bounding box center [403, 241] width 39 height 39
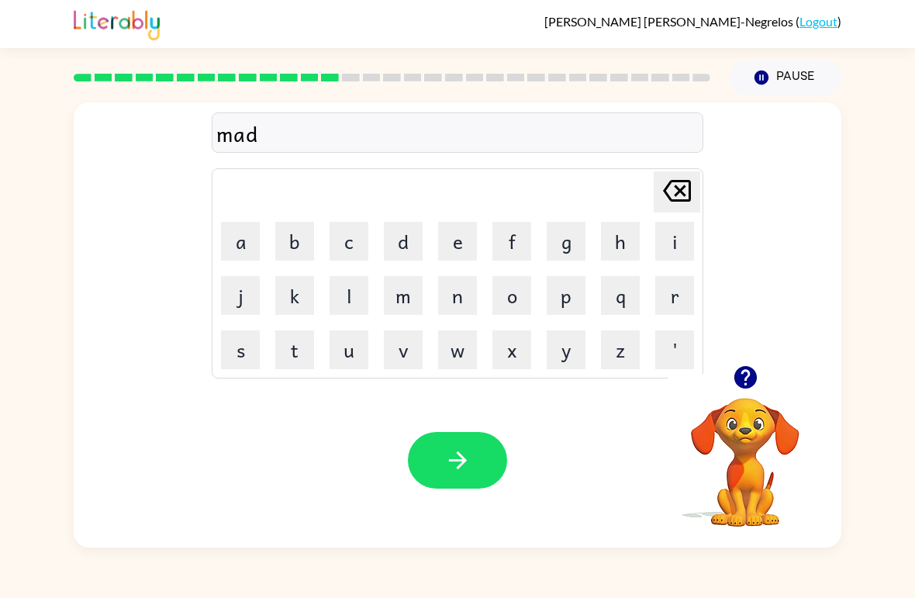
click at [454, 285] on button "n" at bounding box center [457, 295] width 39 height 39
click at [450, 234] on button "e" at bounding box center [457, 241] width 39 height 39
click at [242, 352] on button "s" at bounding box center [240, 349] width 39 height 39
click at [475, 453] on button "button" at bounding box center [457, 460] width 99 height 57
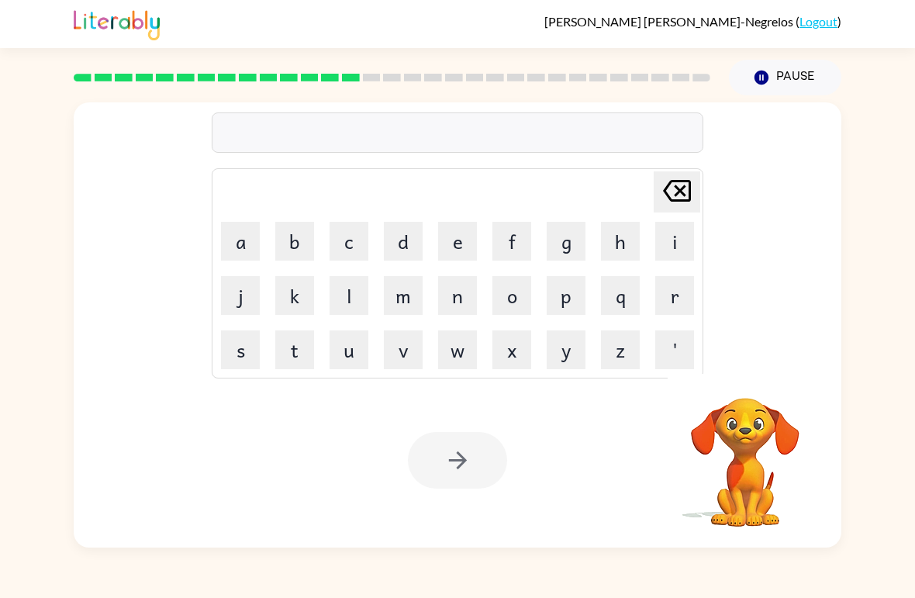
click at [307, 241] on button "b" at bounding box center [294, 241] width 39 height 39
click at [517, 292] on button "o" at bounding box center [511, 295] width 39 height 39
click at [462, 299] on button "n" at bounding box center [457, 295] width 39 height 39
click at [467, 235] on button "e" at bounding box center [457, 241] width 39 height 39
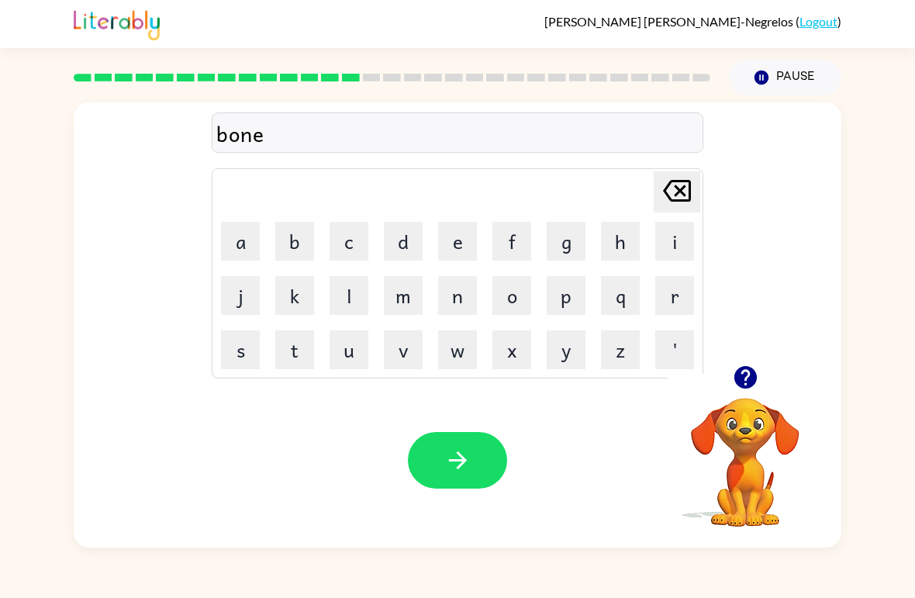
click at [236, 344] on button "s" at bounding box center [240, 349] width 39 height 39
click at [446, 460] on icon "button" at bounding box center [457, 460] width 27 height 27
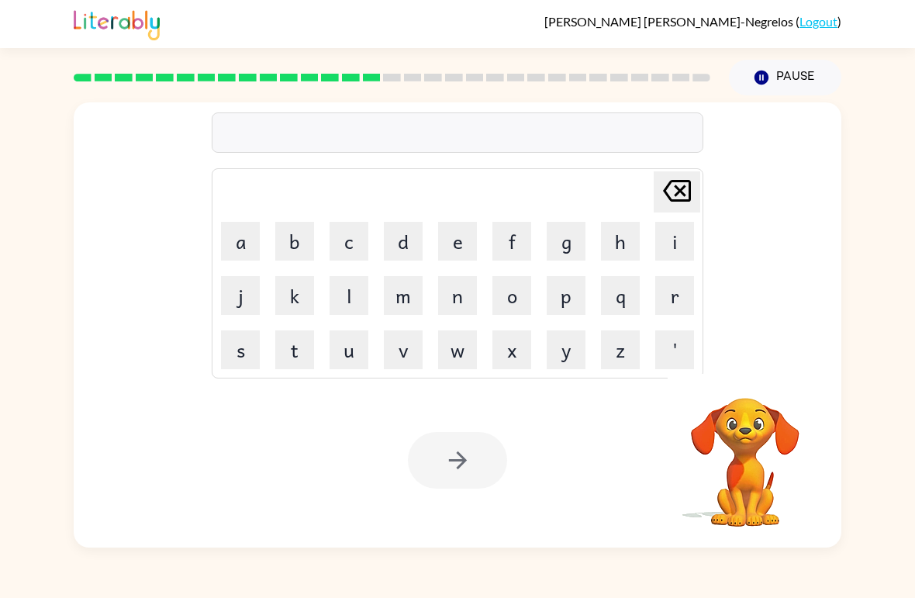
click at [238, 343] on button "s" at bounding box center [240, 349] width 39 height 39
click at [350, 353] on button "u" at bounding box center [349, 349] width 39 height 39
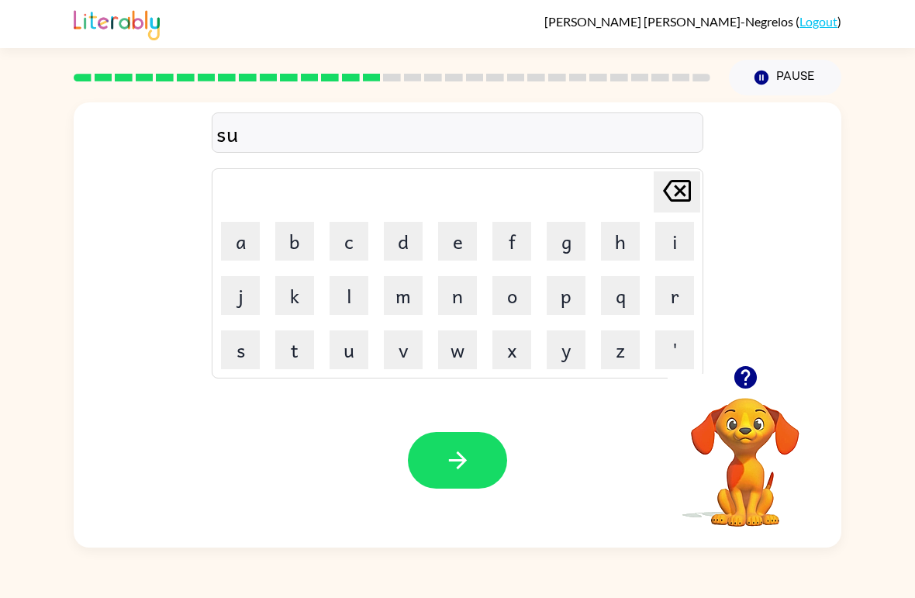
click at [671, 304] on button "r" at bounding box center [674, 295] width 39 height 39
click at [405, 299] on button "m" at bounding box center [403, 295] width 39 height 39
click at [478, 463] on button "button" at bounding box center [457, 460] width 99 height 57
click at [747, 385] on icon "button" at bounding box center [744, 377] width 22 height 22
click at [692, 287] on button "r" at bounding box center [674, 295] width 39 height 39
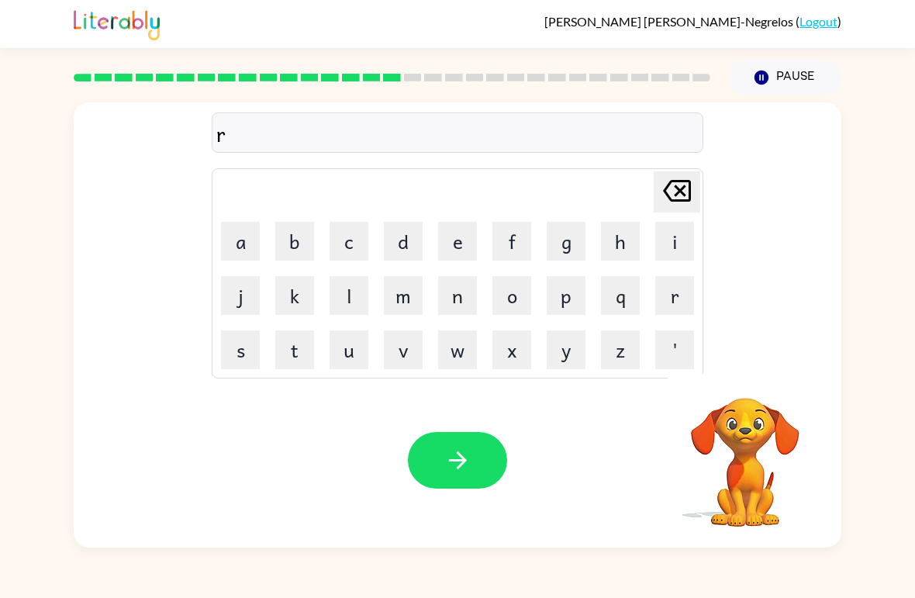
click at [253, 257] on button "a" at bounding box center [240, 241] width 39 height 39
click at [409, 291] on button "m" at bounding box center [403, 295] width 39 height 39
click at [487, 439] on button "button" at bounding box center [457, 460] width 99 height 57
click at [312, 234] on button "b" at bounding box center [294, 241] width 39 height 39
click at [671, 297] on button "r" at bounding box center [674, 295] width 39 height 39
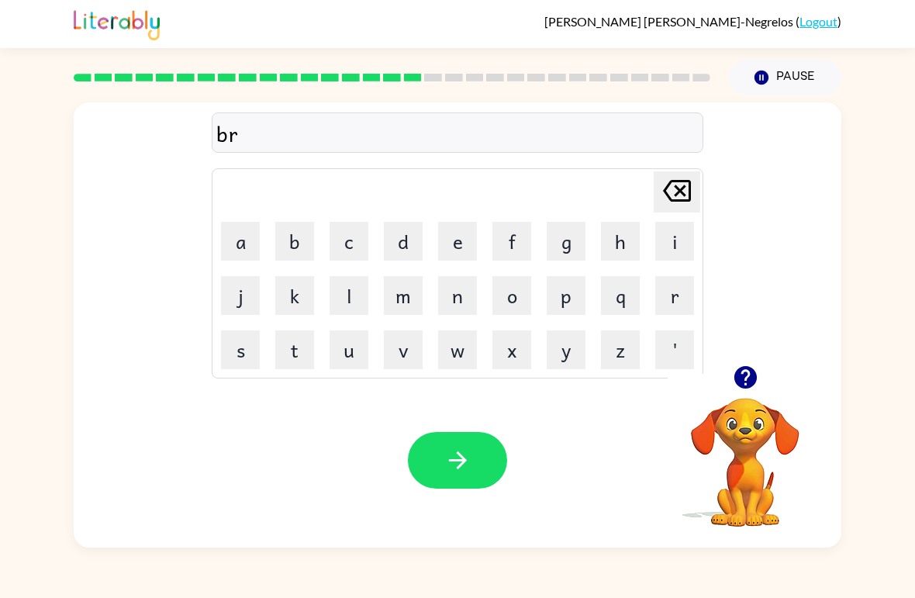
click at [689, 248] on button "i" at bounding box center [674, 241] width 39 height 39
click at [405, 304] on button "m" at bounding box center [403, 295] width 39 height 39
click at [660, 244] on button "i" at bounding box center [674, 241] width 39 height 39
click at [454, 299] on button "n" at bounding box center [457, 295] width 39 height 39
click at [575, 237] on button "g" at bounding box center [566, 241] width 39 height 39
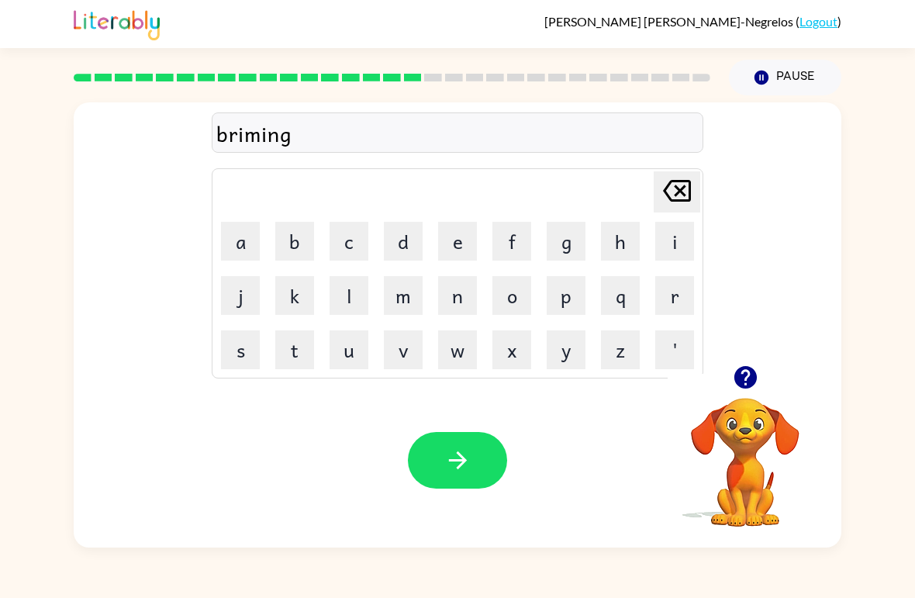
click at [466, 455] on icon "button" at bounding box center [457, 460] width 27 height 27
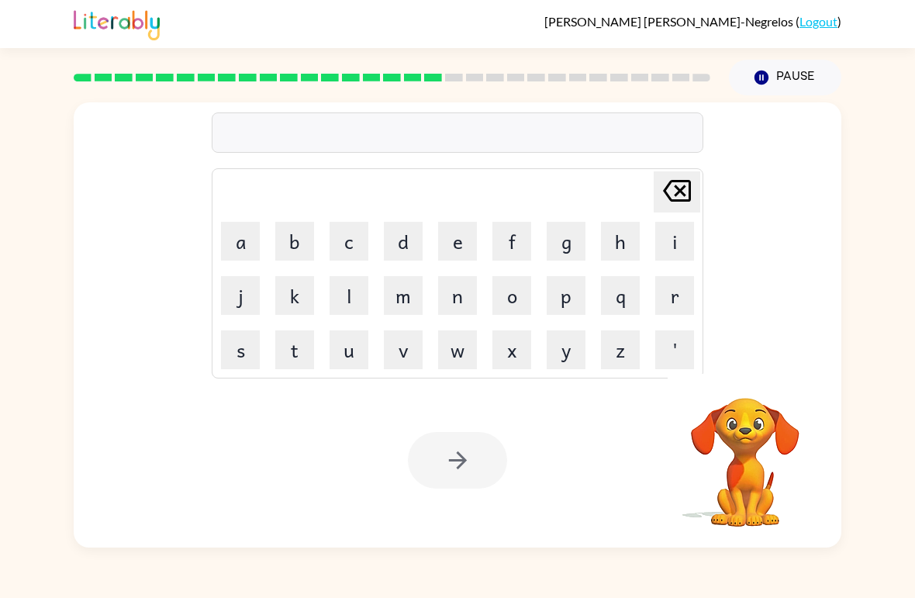
click at [679, 288] on button "r" at bounding box center [674, 295] width 39 height 39
click at [668, 248] on button "i" at bounding box center [674, 241] width 39 height 39
click at [226, 368] on button "s" at bounding box center [240, 349] width 39 height 39
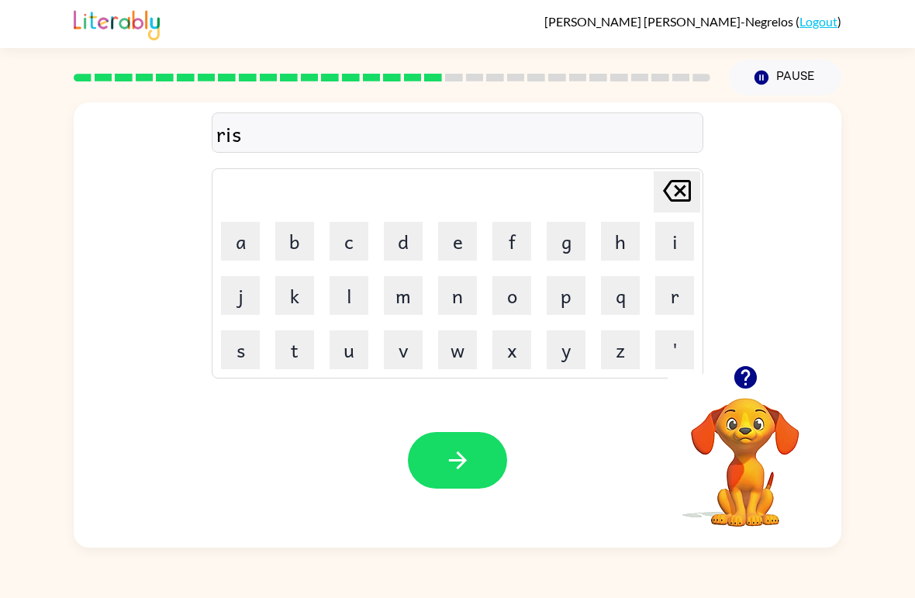
click at [301, 277] on button "k" at bounding box center [294, 295] width 39 height 39
click at [673, 245] on button "i" at bounding box center [674, 241] width 39 height 39
click at [747, 370] on icon "button" at bounding box center [744, 377] width 22 height 22
click at [444, 249] on button "e" at bounding box center [457, 241] width 39 height 39
click at [301, 350] on button "t" at bounding box center [294, 349] width 39 height 39
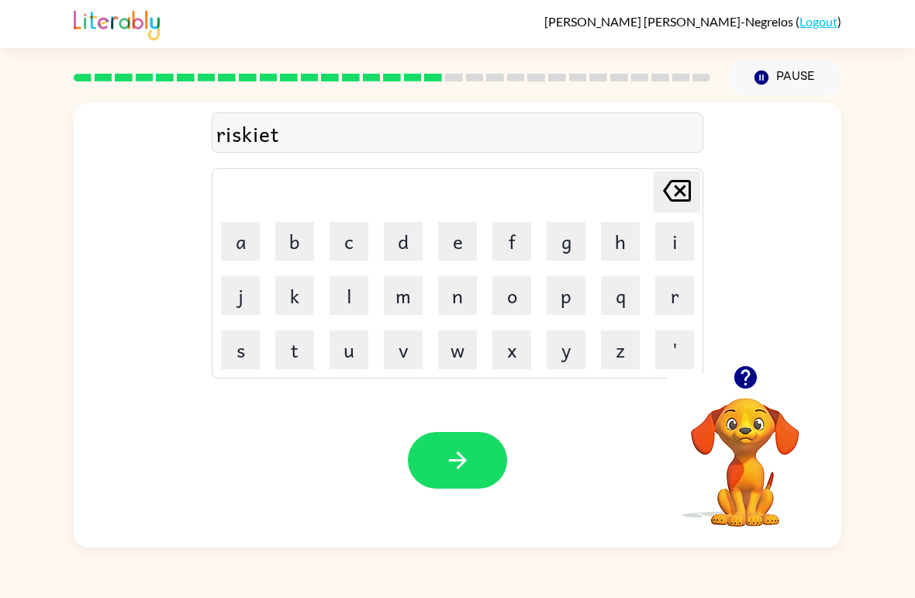
click at [450, 461] on icon "button" at bounding box center [457, 460] width 18 height 18
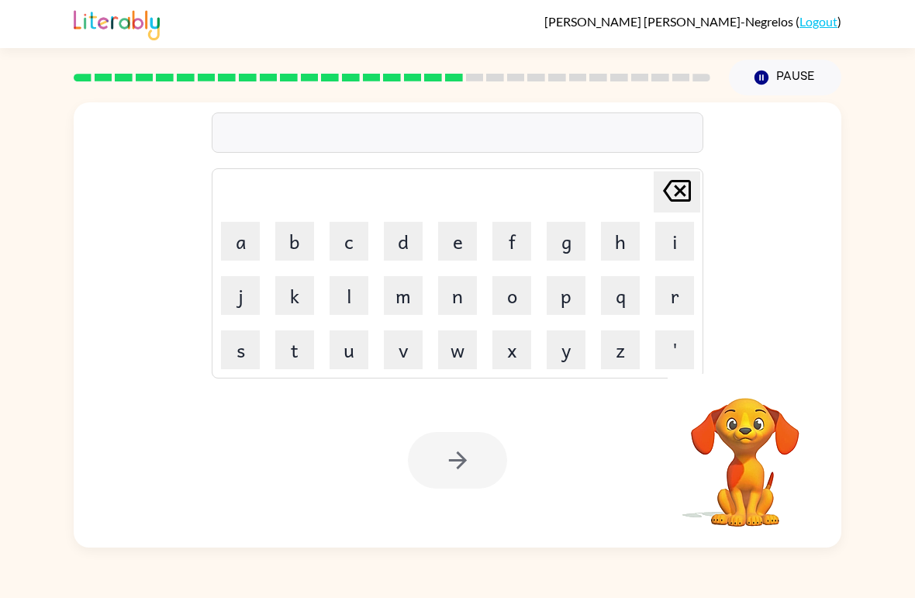
click at [235, 244] on button "a" at bounding box center [240, 241] width 39 height 39
click at [676, 302] on button "r" at bounding box center [674, 295] width 39 height 39
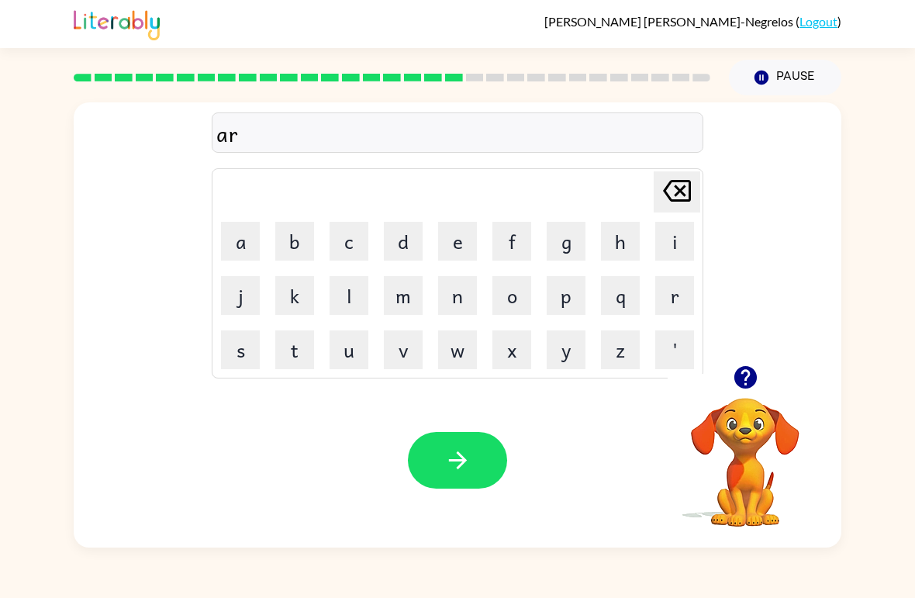
click at [364, 232] on button "c" at bounding box center [349, 241] width 39 height 39
click at [618, 242] on button "h" at bounding box center [620, 241] width 39 height 39
click at [755, 384] on icon "button" at bounding box center [745, 377] width 27 height 27
click at [455, 361] on button "w" at bounding box center [457, 349] width 39 height 39
click at [468, 232] on button "e" at bounding box center [457, 241] width 39 height 39
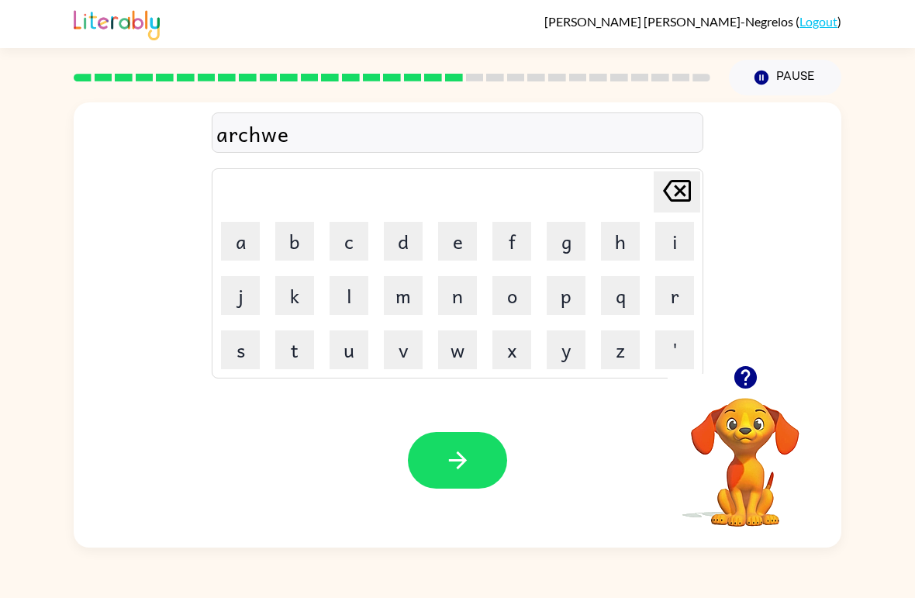
click at [576, 351] on button "y" at bounding box center [566, 349] width 39 height 39
click at [447, 461] on icon "button" at bounding box center [457, 460] width 27 height 27
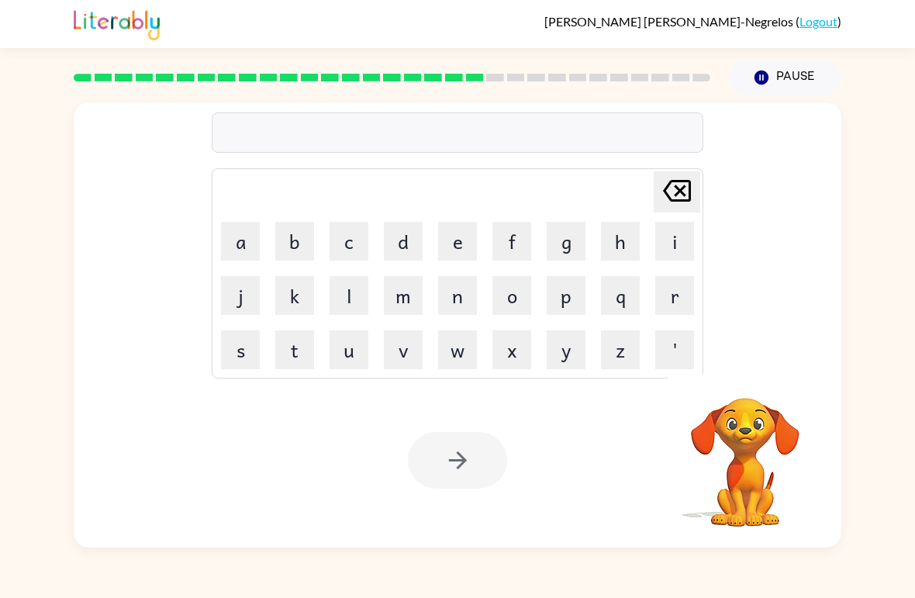
click at [519, 253] on button "f" at bounding box center [511, 241] width 39 height 39
click at [513, 297] on button "o" at bounding box center [511, 295] width 39 height 39
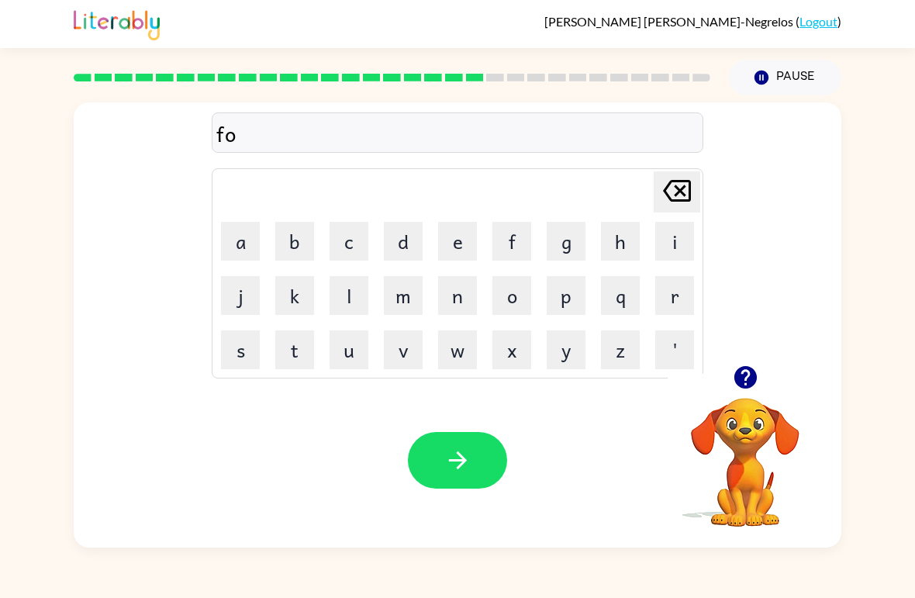
click at [350, 290] on button "l" at bounding box center [349, 295] width 39 height 39
click at [343, 357] on button "u" at bounding box center [349, 349] width 39 height 39
click at [395, 249] on button "d" at bounding box center [403, 241] width 39 height 39
click at [748, 382] on icon "button" at bounding box center [744, 377] width 22 height 22
click at [475, 456] on button "button" at bounding box center [457, 460] width 99 height 57
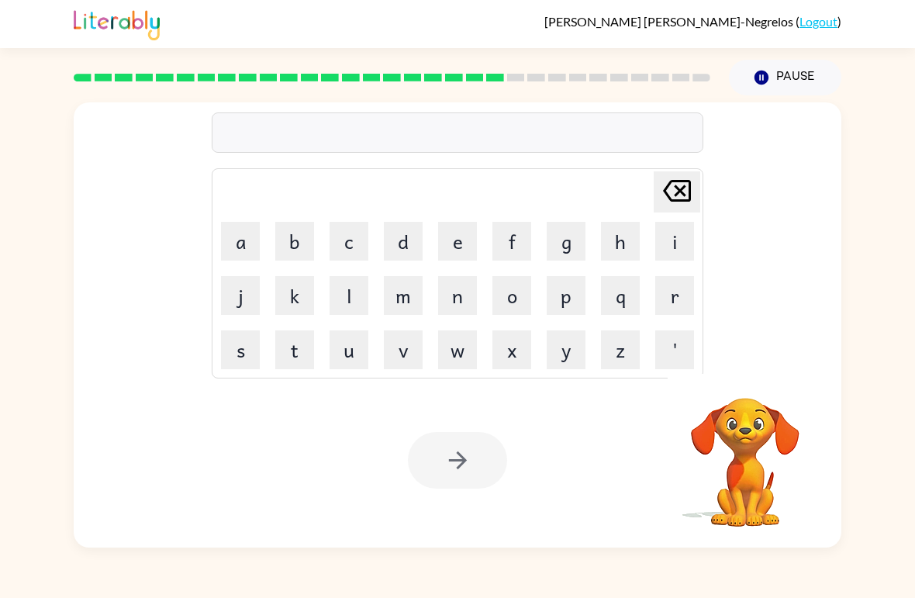
click at [250, 345] on button "s" at bounding box center [240, 349] width 39 height 39
click at [475, 233] on button "e" at bounding box center [457, 241] width 39 height 39
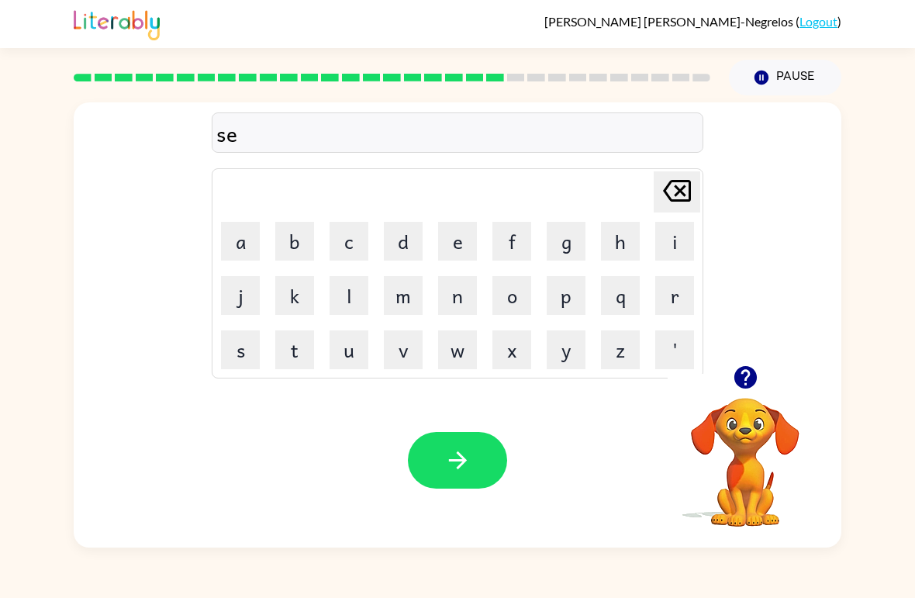
click at [459, 305] on button "n" at bounding box center [457, 295] width 39 height 39
click at [296, 345] on button "t" at bounding box center [294, 349] width 39 height 39
click at [455, 240] on button "e" at bounding box center [457, 241] width 39 height 39
click at [584, 297] on button "p" at bounding box center [566, 295] width 39 height 39
click at [675, 247] on button "i" at bounding box center [674, 241] width 39 height 39
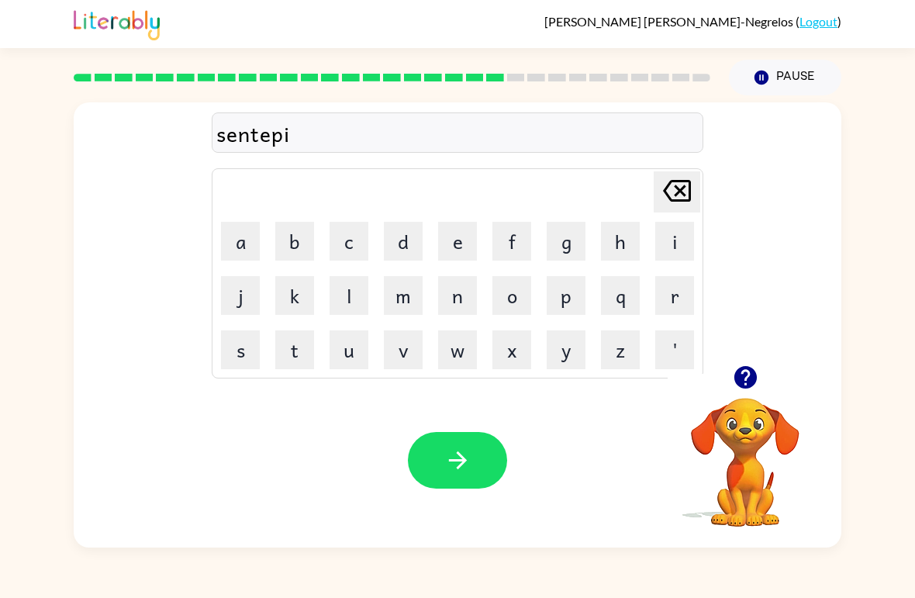
click at [410, 228] on button "d" at bounding box center [403, 241] width 39 height 39
click at [462, 446] on button "button" at bounding box center [457, 460] width 99 height 57
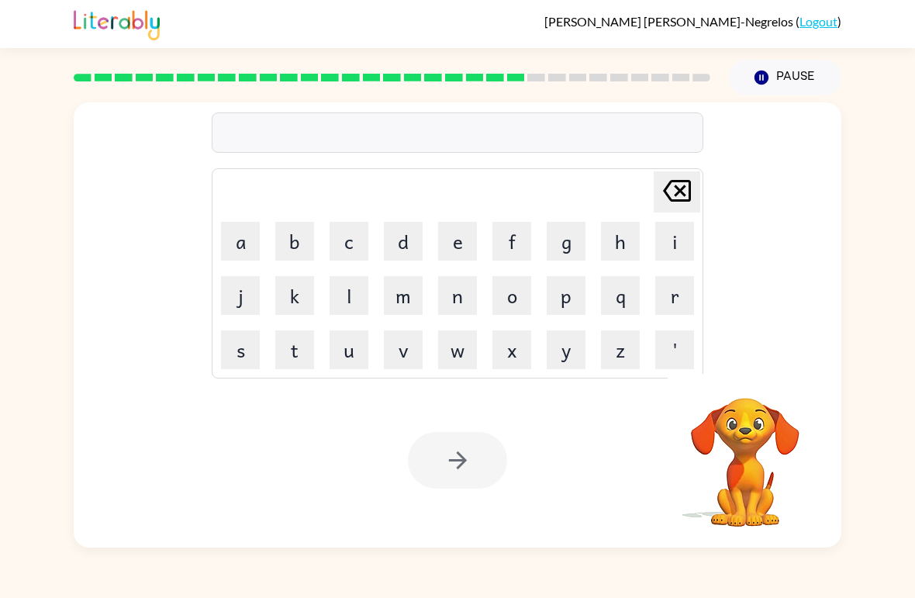
click at [232, 358] on button "s" at bounding box center [240, 349] width 39 height 39
click at [525, 305] on button "o" at bounding box center [511, 295] width 39 height 39
click at [233, 363] on button "s" at bounding box center [240, 349] width 39 height 39
click at [282, 353] on button "t" at bounding box center [294, 349] width 39 height 39
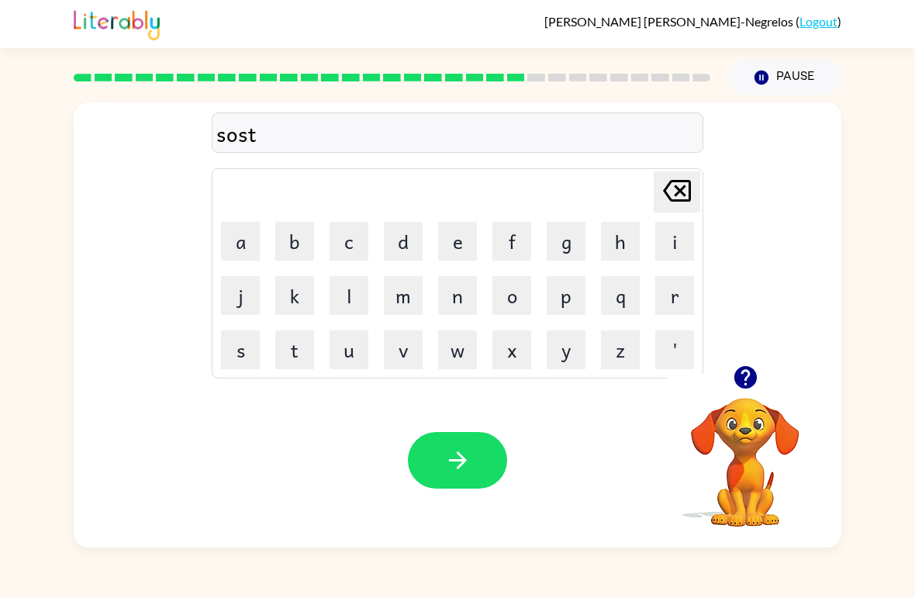
click at [222, 254] on button "a" at bounding box center [240, 241] width 39 height 39
click at [673, 241] on button "i" at bounding box center [674, 241] width 39 height 39
click at [463, 302] on button "n" at bounding box center [457, 295] width 39 height 39
click at [475, 485] on button "button" at bounding box center [457, 460] width 99 height 57
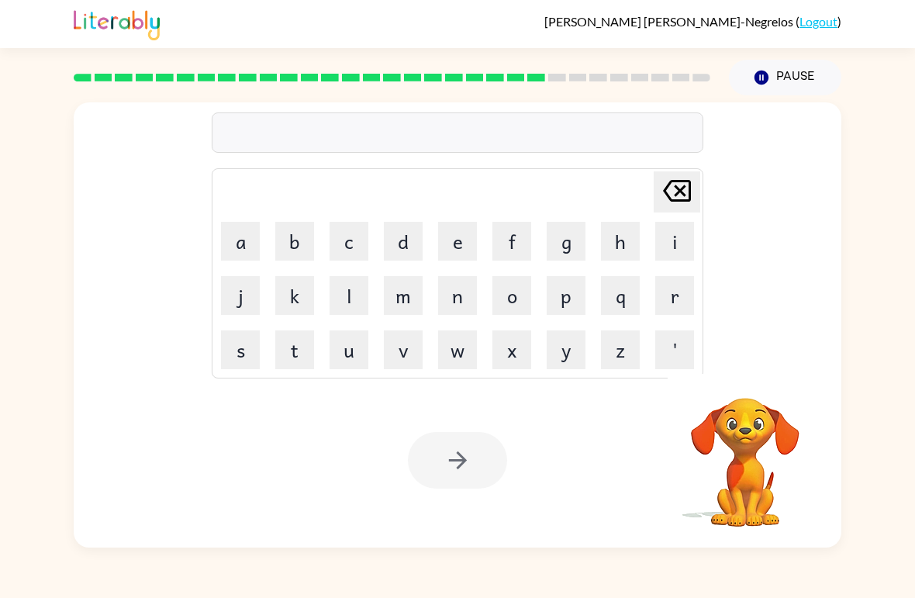
click at [506, 235] on button "f" at bounding box center [511, 241] width 39 height 39
click at [517, 292] on button "o" at bounding box center [511, 295] width 39 height 39
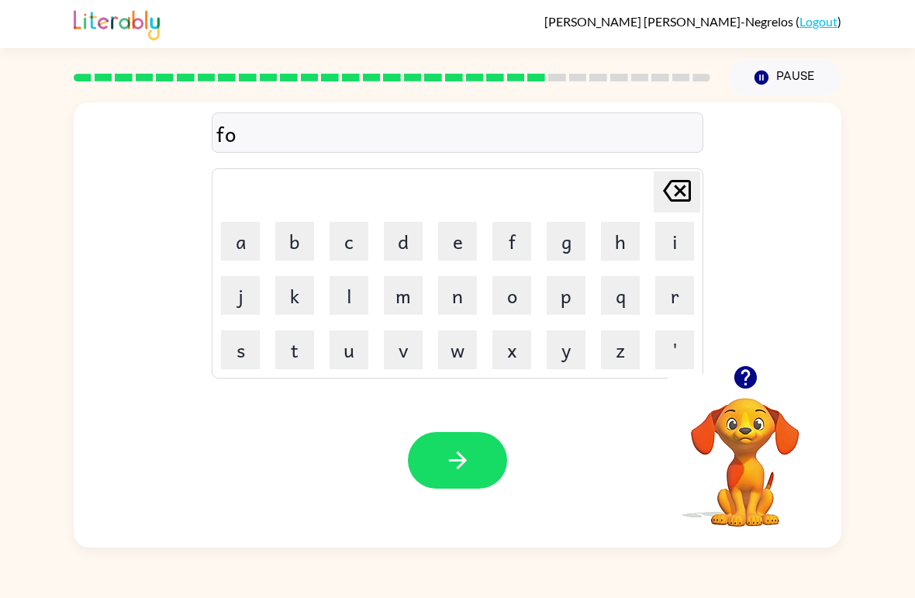
click at [667, 299] on button "r" at bounding box center [674, 295] width 39 height 39
click at [465, 350] on button "w" at bounding box center [457, 349] width 39 height 39
click at [514, 299] on button "o" at bounding box center [511, 295] width 39 height 39
click at [668, 295] on button "r" at bounding box center [674, 295] width 39 height 39
click at [405, 244] on button "d" at bounding box center [403, 241] width 39 height 39
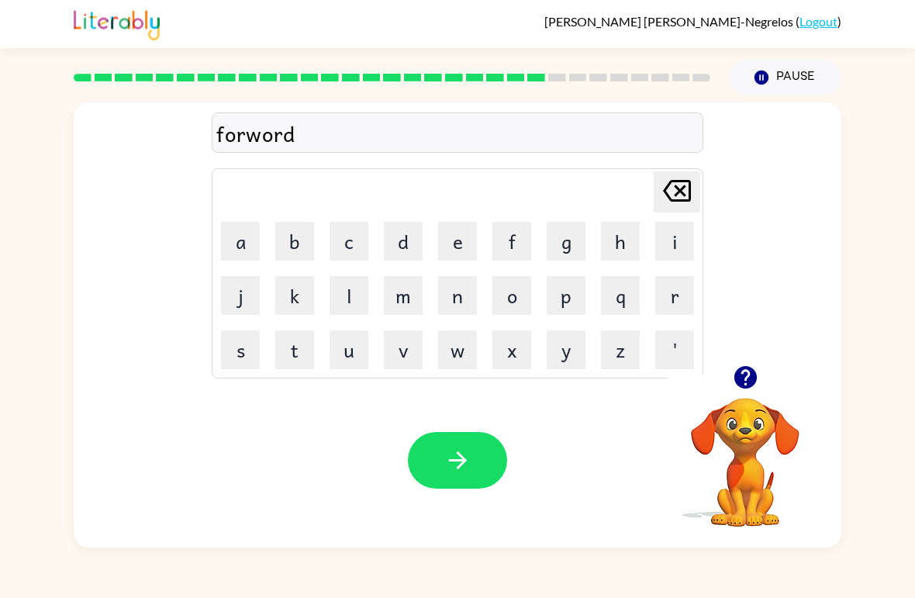
click at [448, 451] on icon "button" at bounding box center [457, 460] width 27 height 27
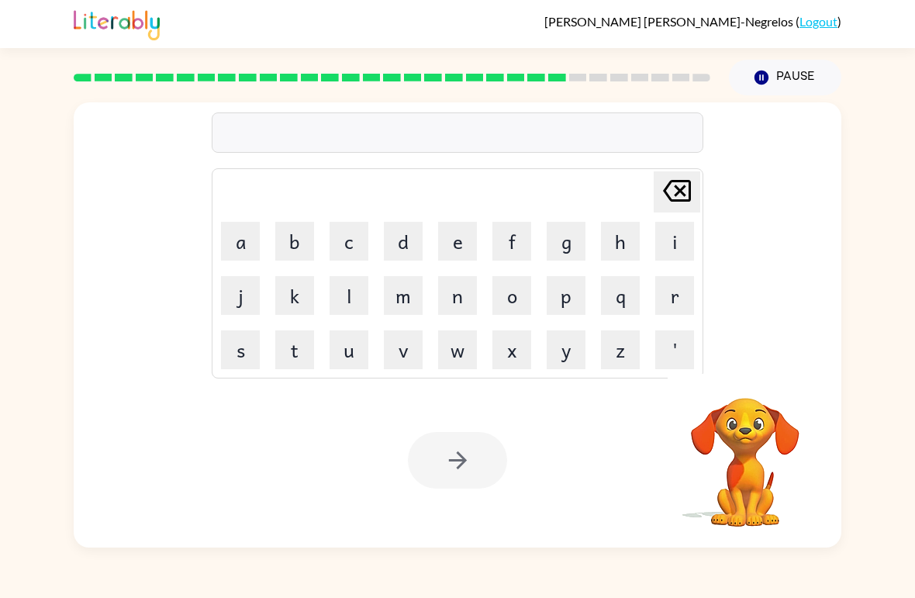
click at [676, 292] on button "r" at bounding box center [674, 295] width 39 height 39
click at [456, 241] on button "e" at bounding box center [457, 241] width 39 height 39
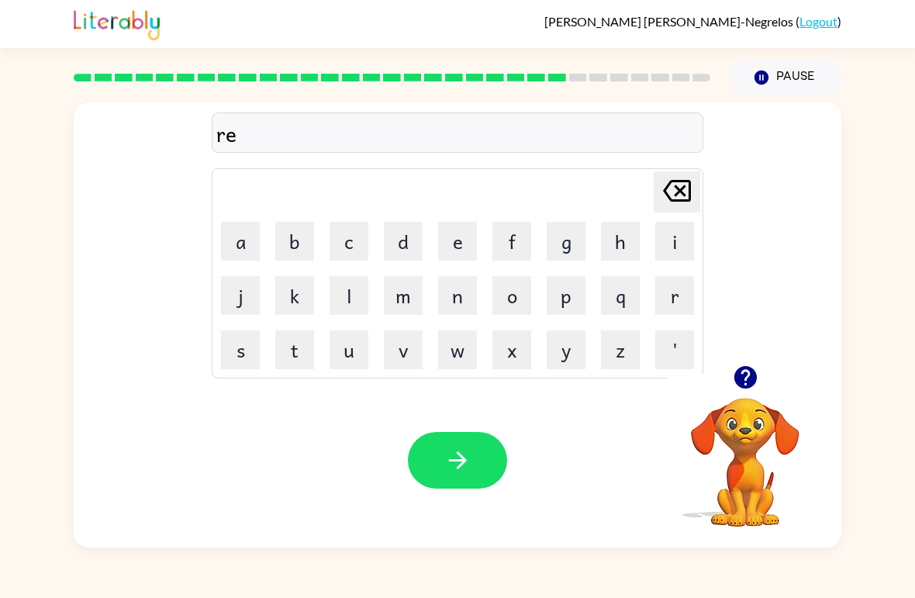
click at [357, 298] on button "l" at bounding box center [349, 295] width 39 height 39
click at [236, 228] on button "a" at bounding box center [240, 241] width 39 height 39
click at [310, 352] on button "t" at bounding box center [294, 349] width 39 height 39
click at [439, 239] on button "e" at bounding box center [457, 241] width 39 height 39
click at [391, 247] on button "d" at bounding box center [403, 241] width 39 height 39
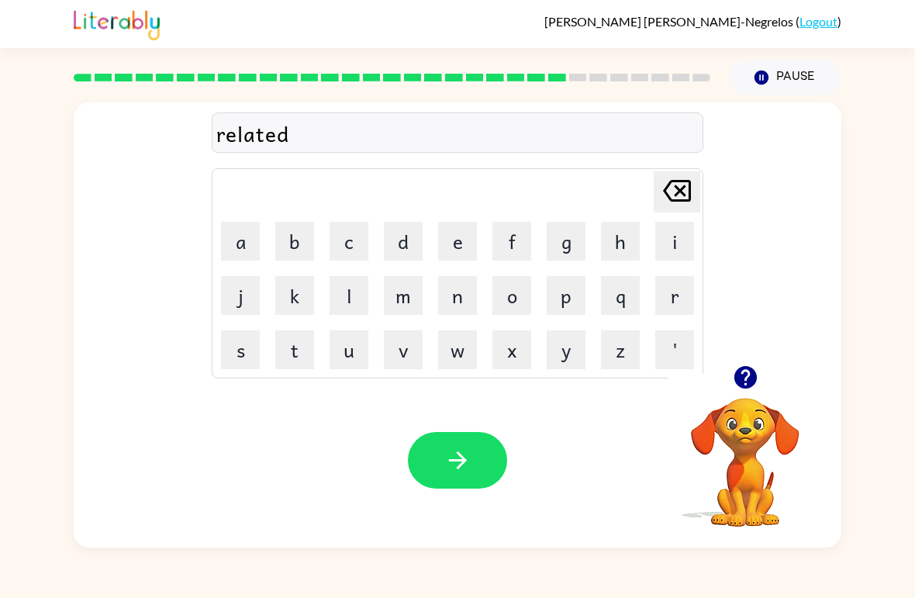
click at [488, 462] on button "button" at bounding box center [457, 460] width 99 height 57
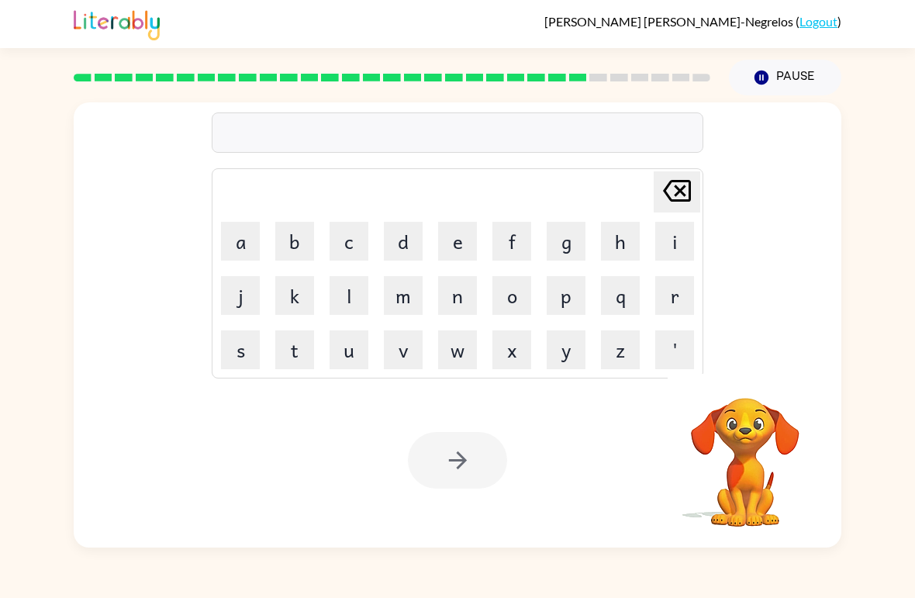
click at [564, 245] on button "g" at bounding box center [566, 241] width 39 height 39
click at [516, 285] on button "o" at bounding box center [511, 295] width 39 height 39
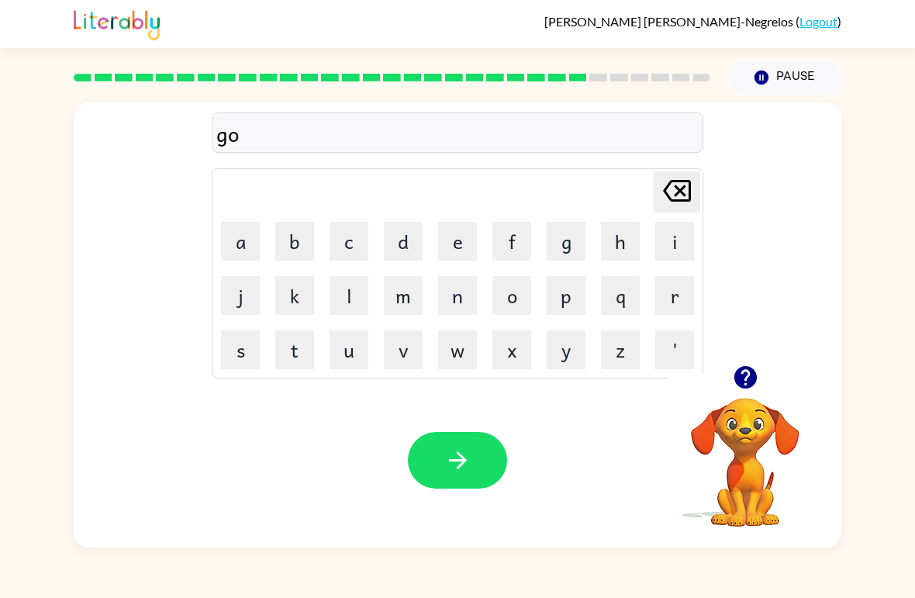
click at [309, 240] on button "b" at bounding box center [294, 241] width 39 height 39
click at [350, 298] on button "l" at bounding box center [349, 295] width 39 height 39
click at [461, 241] on button "e" at bounding box center [457, 241] width 39 height 39
click at [467, 299] on button "n" at bounding box center [457, 295] width 39 height 39
click at [486, 469] on button "button" at bounding box center [457, 460] width 99 height 57
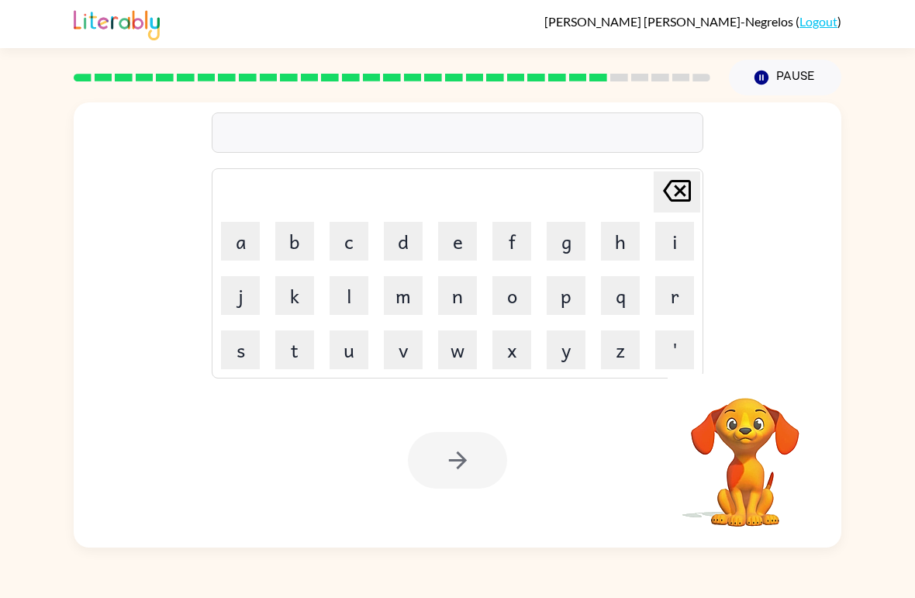
click at [346, 303] on button "l" at bounding box center [349, 295] width 39 height 39
click at [343, 350] on button "u" at bounding box center [349, 349] width 39 height 39
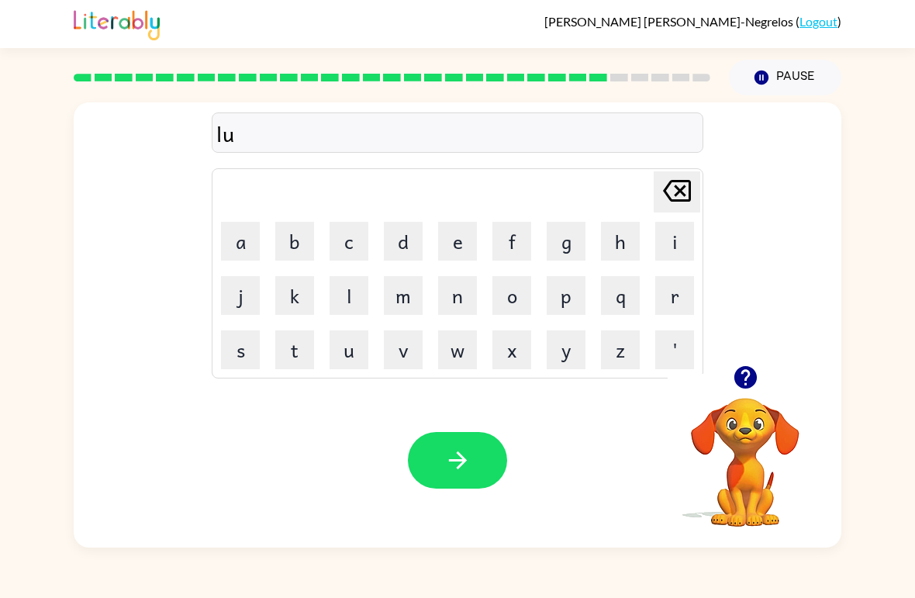
click at [404, 307] on button "m" at bounding box center [403, 295] width 39 height 39
click at [295, 232] on button "b" at bounding box center [294, 241] width 39 height 39
click at [465, 240] on button "e" at bounding box center [457, 241] width 39 height 39
click at [670, 283] on button "r" at bounding box center [674, 295] width 39 height 39
click at [566, 250] on button "g" at bounding box center [566, 241] width 39 height 39
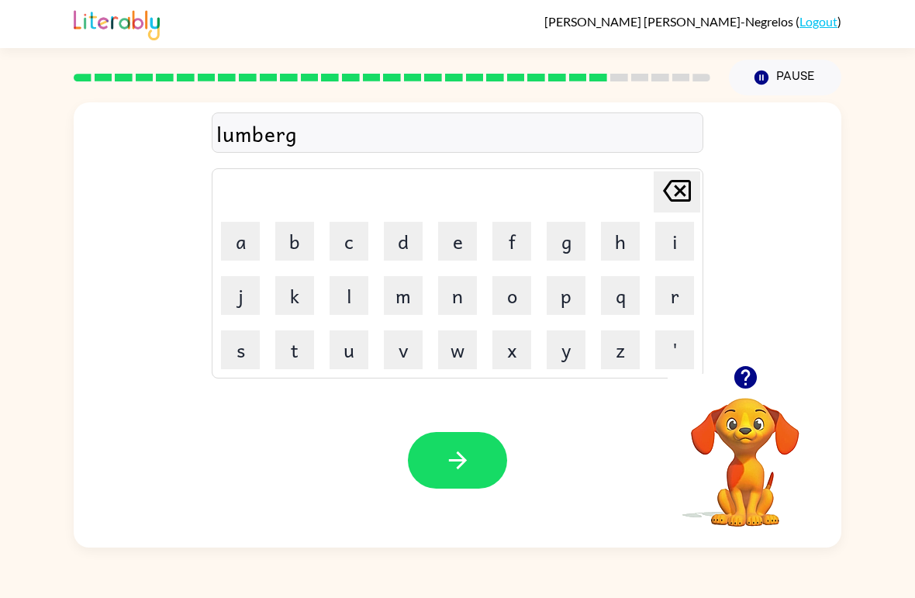
click at [250, 244] on button "a" at bounding box center [240, 241] width 39 height 39
click at [285, 301] on button "k" at bounding box center [294, 295] width 39 height 39
click at [446, 453] on icon "button" at bounding box center [457, 460] width 27 height 27
click at [663, 233] on button "i" at bounding box center [674, 241] width 39 height 39
click at [675, 299] on button "r" at bounding box center [674, 295] width 39 height 39
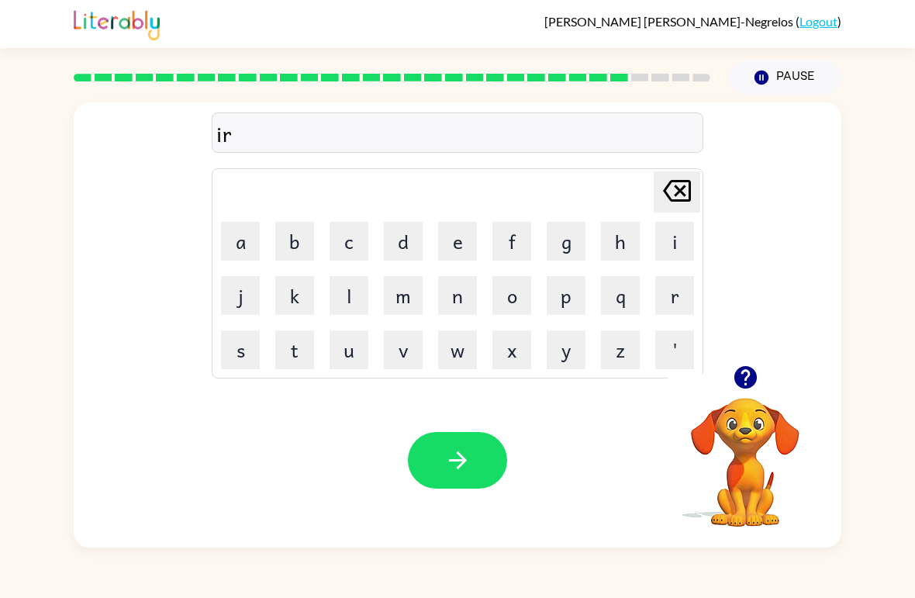
click at [678, 194] on icon at bounding box center [677, 191] width 28 height 22
click at [568, 303] on button "p" at bounding box center [566, 295] width 39 height 39
click at [677, 241] on button "i" at bounding box center [674, 241] width 39 height 39
click at [677, 295] on button "r" at bounding box center [674, 295] width 39 height 39
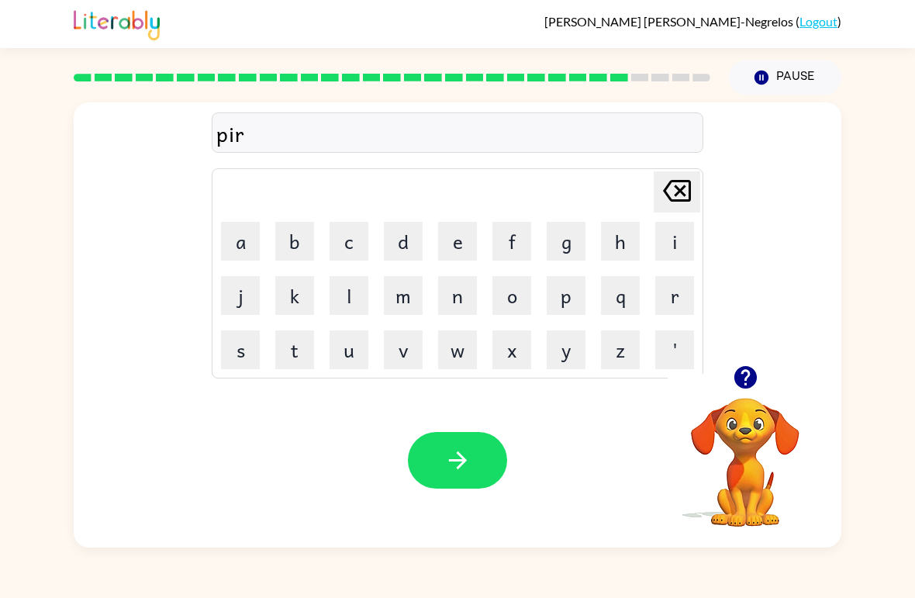
click at [253, 348] on button "s" at bounding box center [240, 349] width 39 height 39
click at [455, 461] on icon "button" at bounding box center [457, 460] width 18 height 18
click at [288, 354] on button "t" at bounding box center [294, 349] width 39 height 39
click at [623, 240] on button "h" at bounding box center [620, 241] width 39 height 39
click at [673, 247] on button "i" at bounding box center [674, 241] width 39 height 39
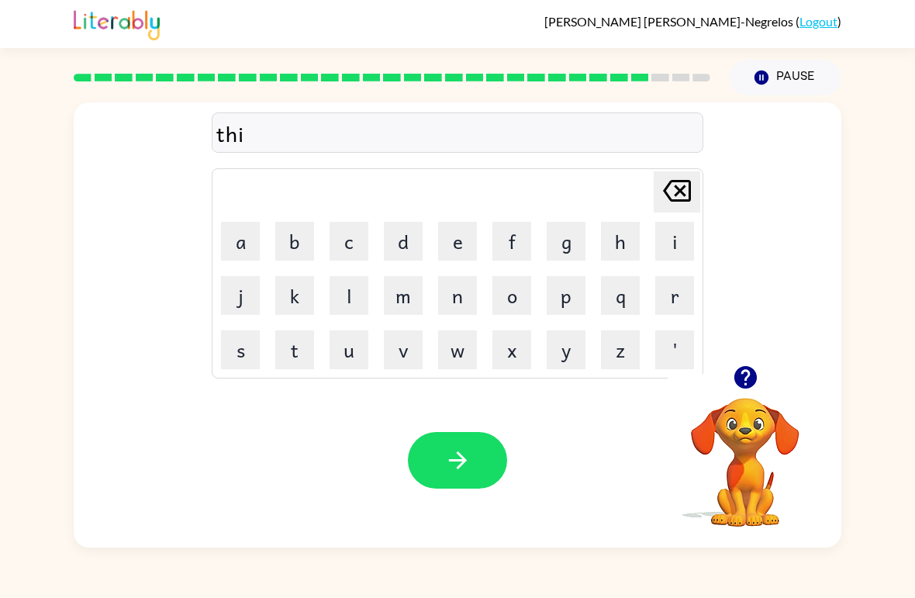
click at [443, 299] on button "n" at bounding box center [457, 295] width 39 height 39
click at [485, 462] on button "button" at bounding box center [457, 460] width 99 height 57
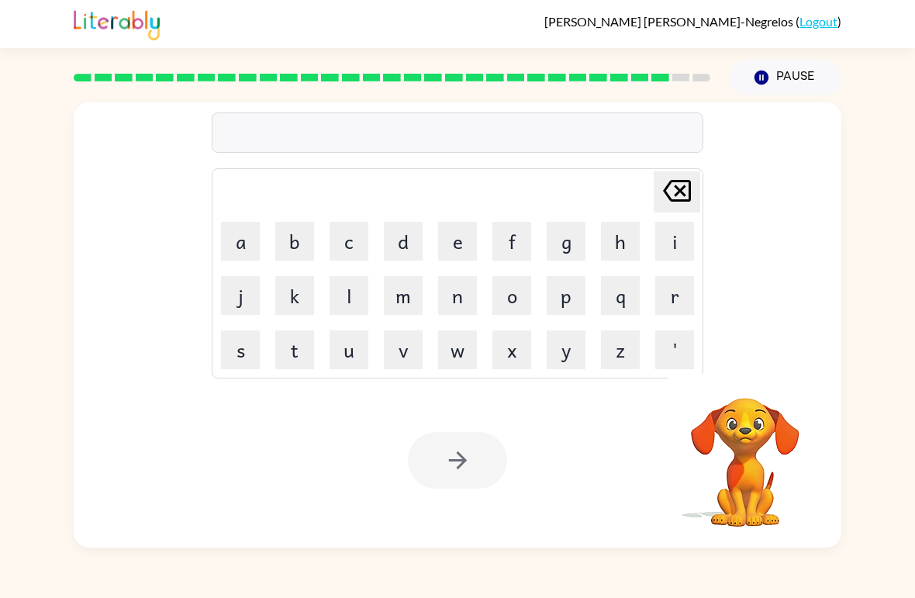
click at [222, 353] on button "s" at bounding box center [240, 349] width 39 height 39
click at [672, 246] on button "i" at bounding box center [674, 241] width 39 height 39
click at [354, 302] on button "l" at bounding box center [349, 295] width 39 height 39
click at [414, 353] on button "v" at bounding box center [403, 349] width 39 height 39
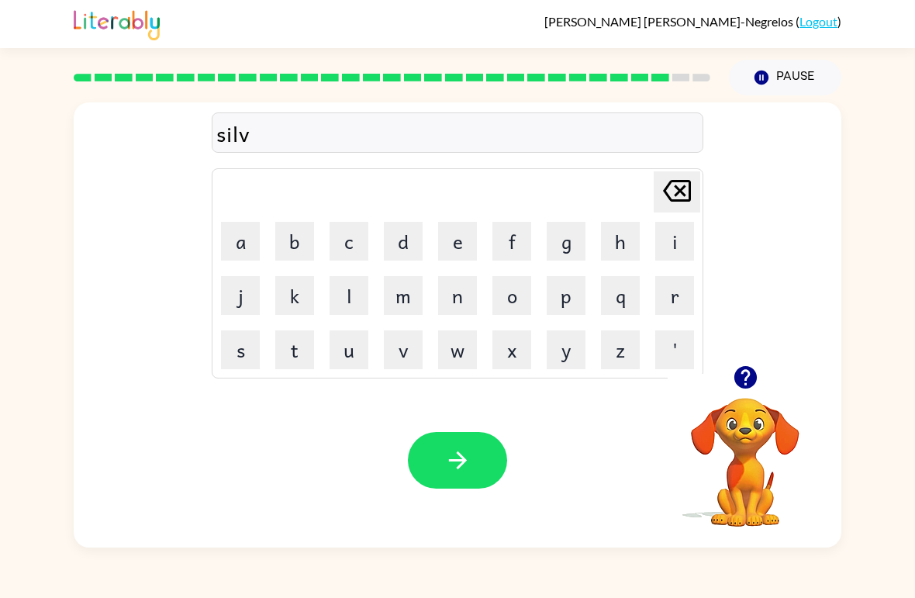
click at [464, 241] on button "e" at bounding box center [457, 241] width 39 height 39
click at [678, 299] on button "r" at bounding box center [674, 295] width 39 height 39
click at [459, 350] on button "w" at bounding box center [457, 349] width 39 height 39
click at [457, 241] on button "e" at bounding box center [457, 241] width 39 height 39
click at [250, 236] on button "a" at bounding box center [240, 241] width 39 height 39
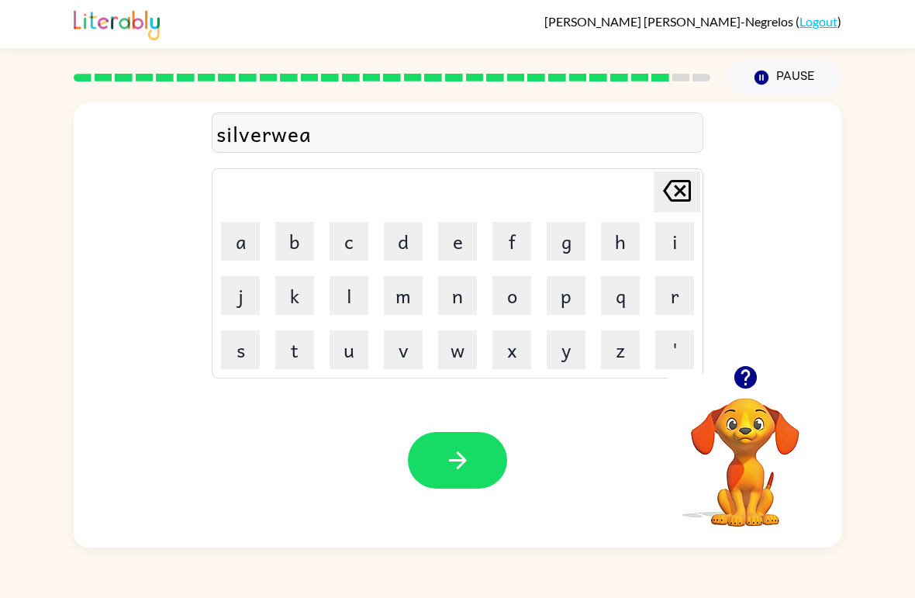
click at [669, 294] on button "r" at bounding box center [674, 295] width 39 height 39
click at [440, 466] on button "button" at bounding box center [457, 460] width 99 height 57
click at [350, 354] on button "u" at bounding box center [349, 349] width 39 height 39
click at [458, 302] on button "n" at bounding box center [457, 295] width 39 height 39
click at [251, 249] on button "a" at bounding box center [240, 241] width 39 height 39
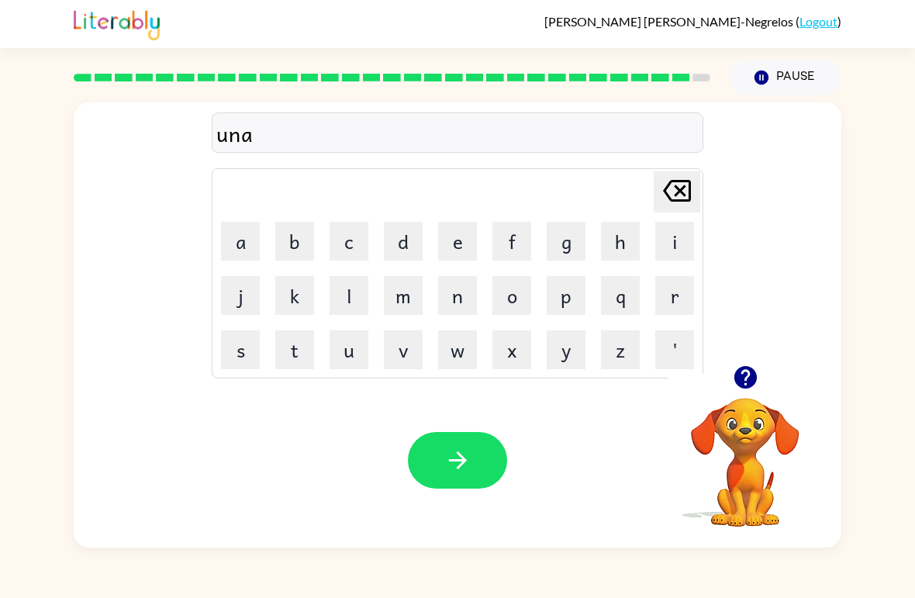
click at [501, 247] on button "f" at bounding box center [511, 241] width 39 height 39
click at [454, 249] on button "e" at bounding box center [457, 241] width 39 height 39
click at [684, 199] on icon "[PERSON_NAME] last character input" at bounding box center [676, 190] width 37 height 37
click at [670, 299] on button "r" at bounding box center [674, 295] width 39 height 39
click at [671, 242] on button "i" at bounding box center [674, 241] width 39 height 39
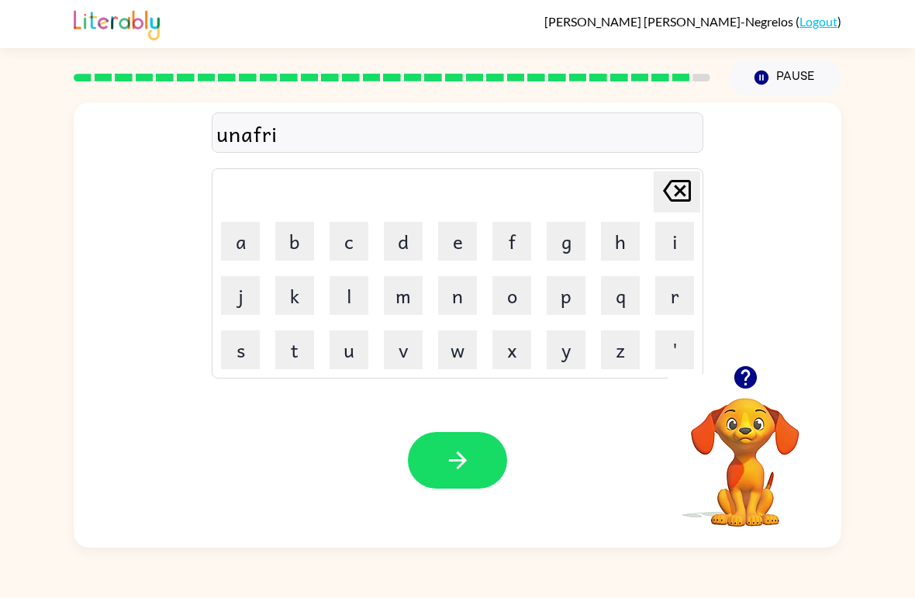
click at [414, 237] on button "d" at bounding box center [403, 241] width 39 height 39
click at [444, 457] on icon "button" at bounding box center [457, 460] width 27 height 27
